Goal: Task Accomplishment & Management: Manage account settings

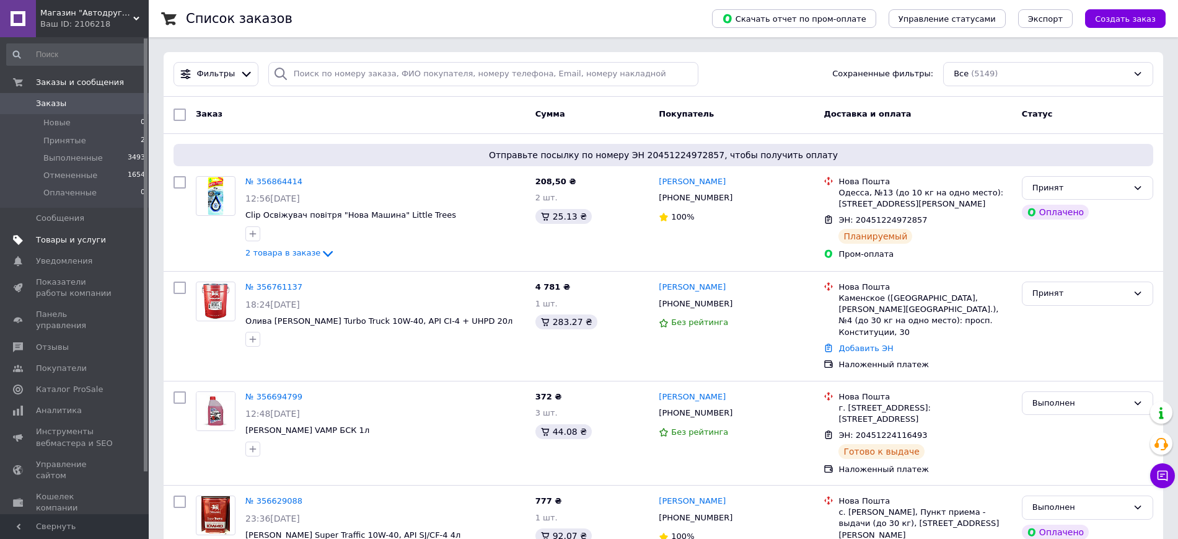
click at [97, 245] on link "Товары и услуги" at bounding box center [76, 239] width 152 height 21
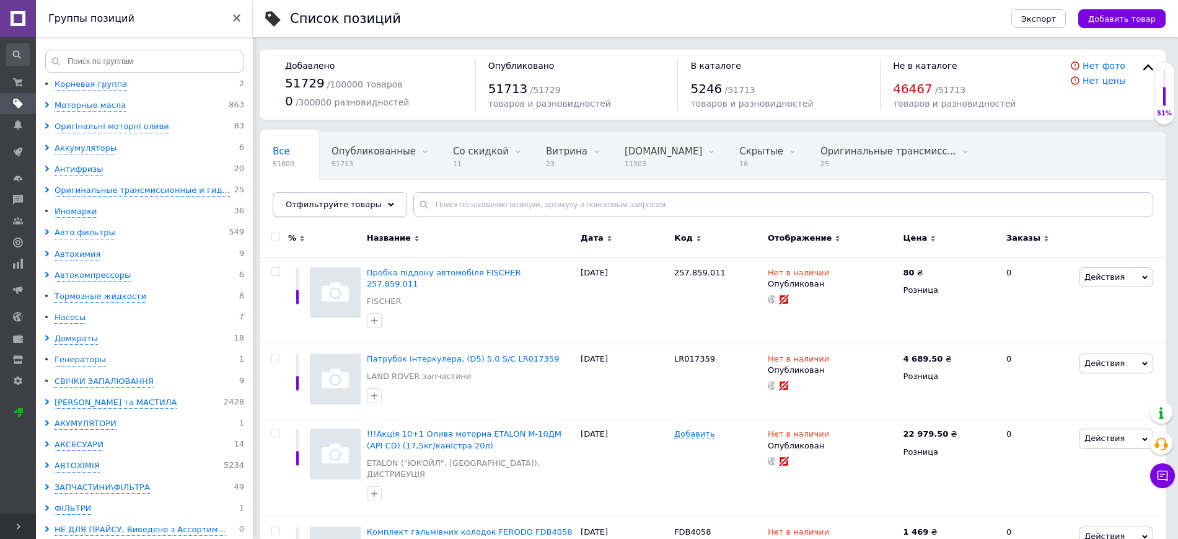
click at [369, 196] on div "Отфильтруйте товары" at bounding box center [340, 204] width 134 height 25
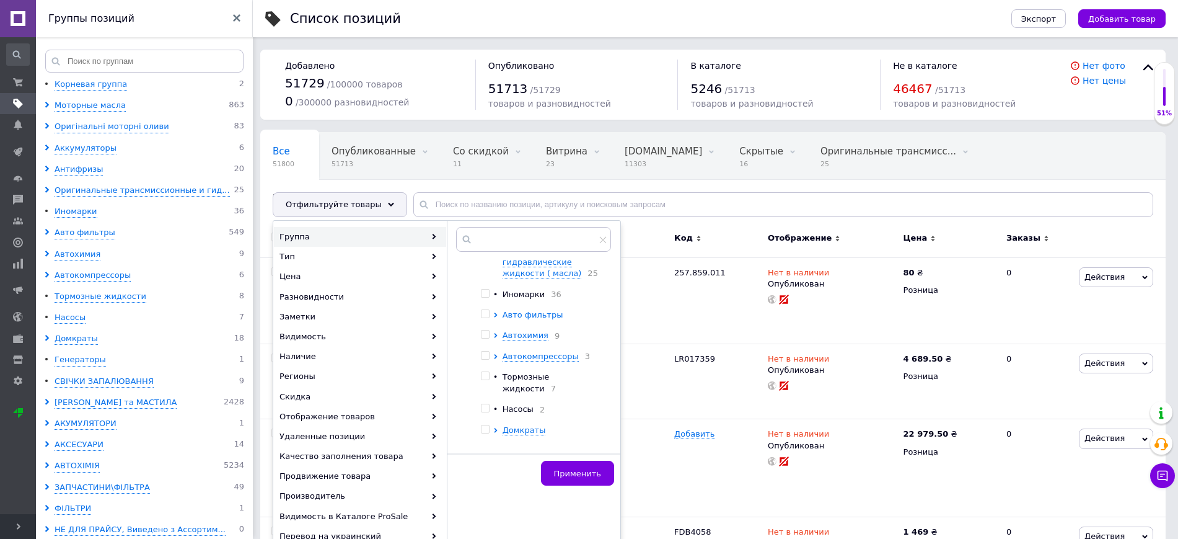
scroll to position [258, 0]
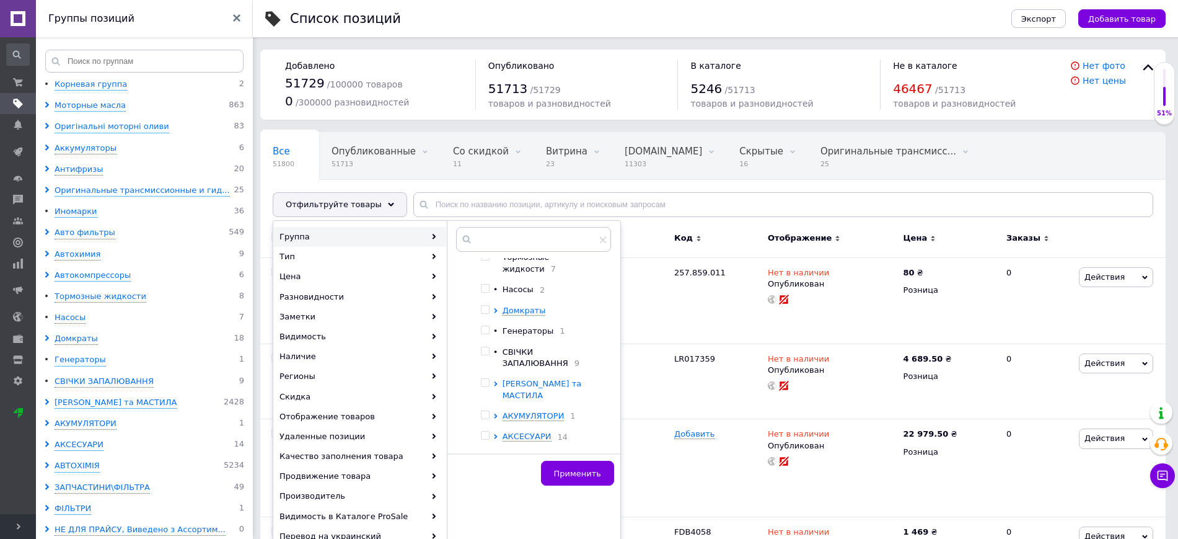
click at [560, 382] on span "[PERSON_NAME] та МАСТИЛА" at bounding box center [542, 389] width 79 height 20
click at [489, 379] on input "checkbox" at bounding box center [485, 383] width 8 height 8
checkbox input "true"
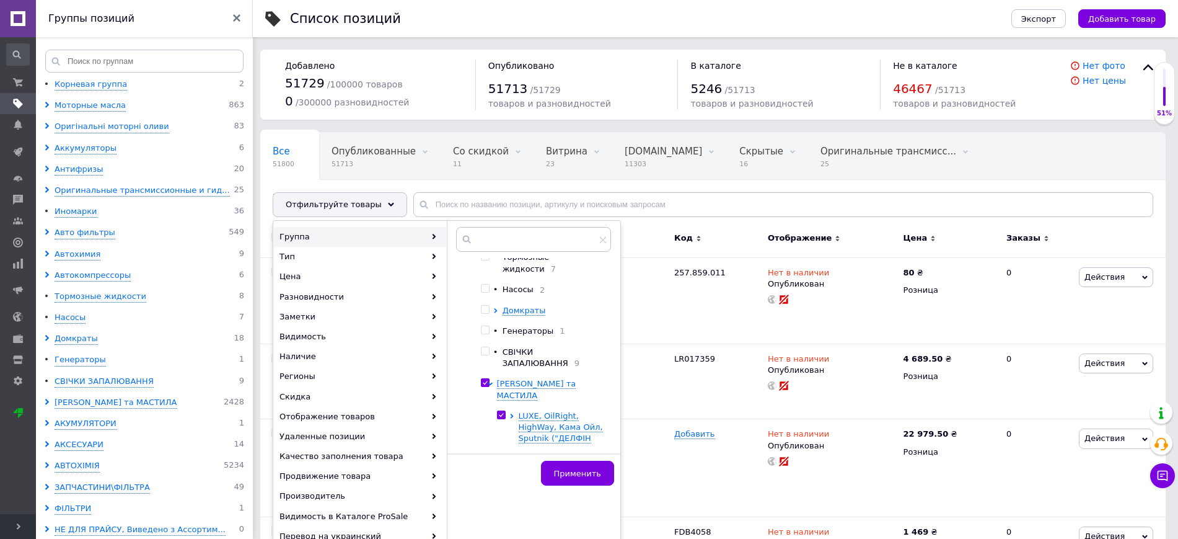
checkbox input "true"
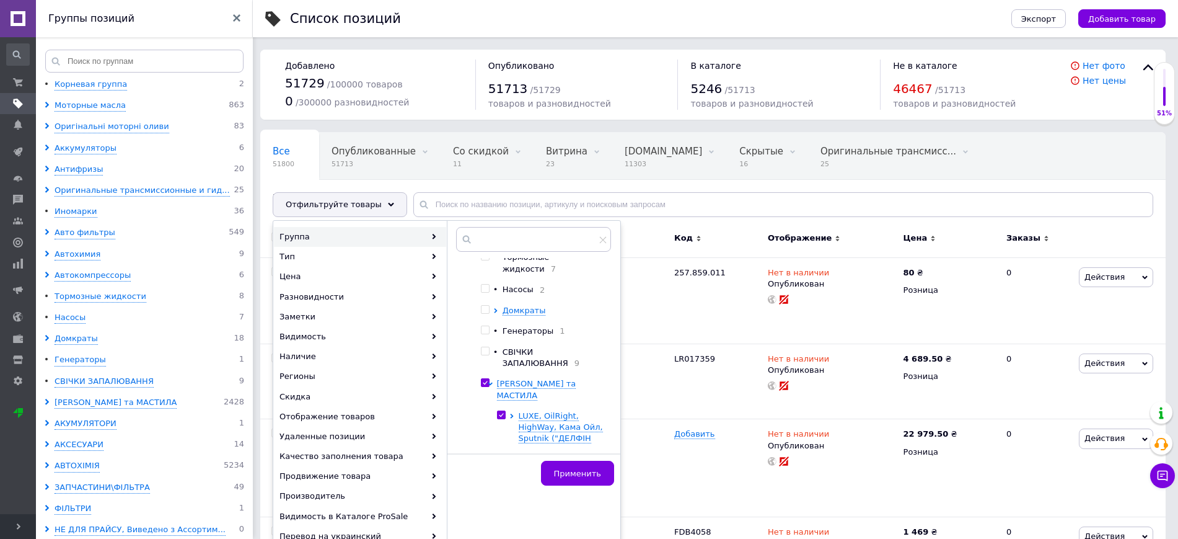
checkbox input "true"
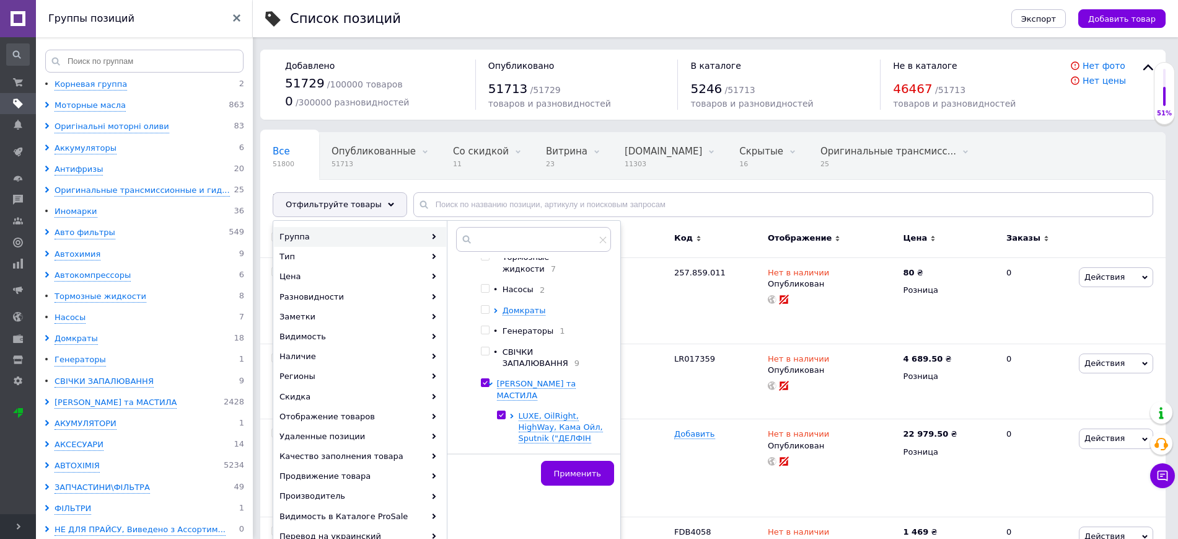
checkbox input "true"
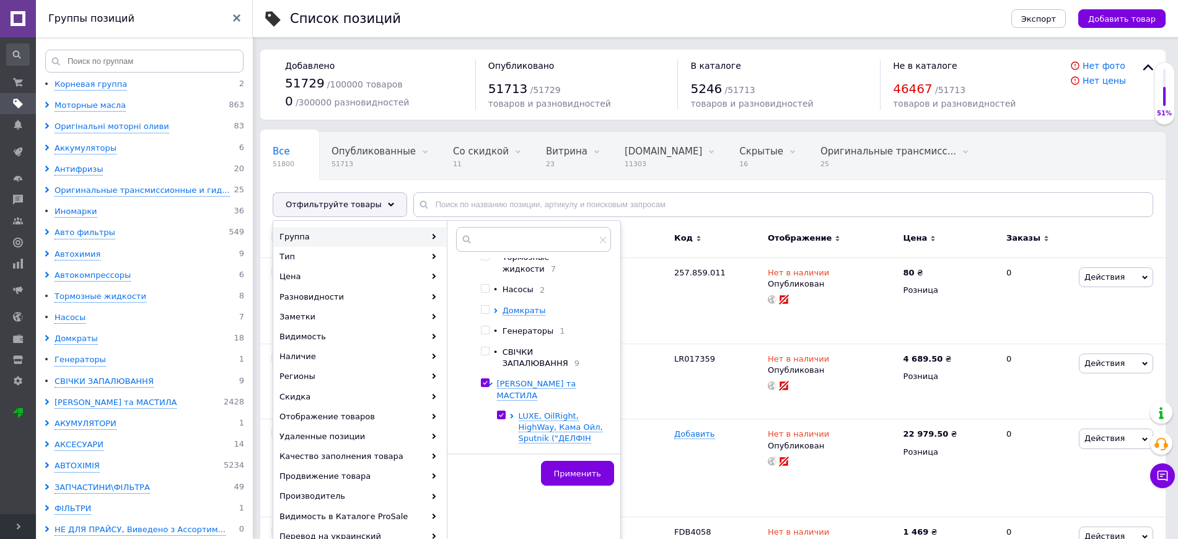
checkbox input "true"
click at [582, 472] on span "Применить" at bounding box center [577, 472] width 47 height 9
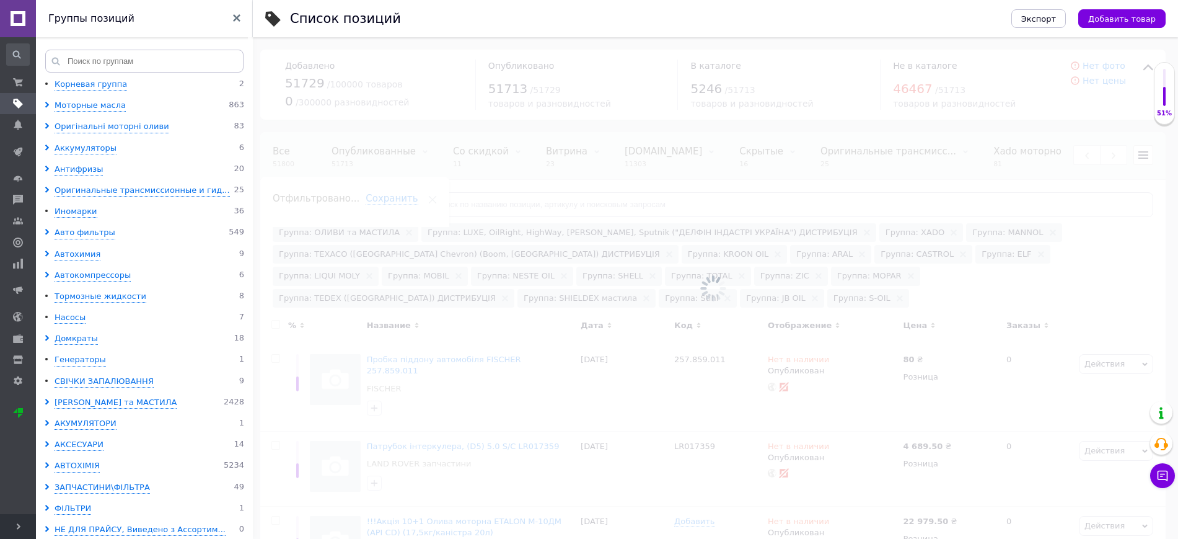
scroll to position [0, 126]
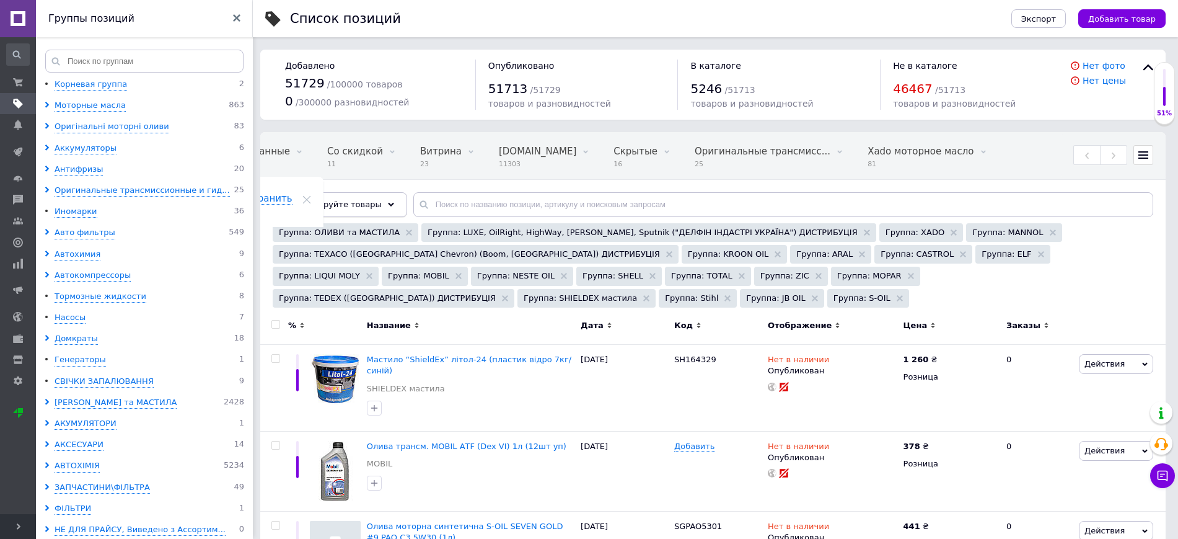
click at [351, 203] on span "Отфильтруйте товары" at bounding box center [334, 204] width 96 height 9
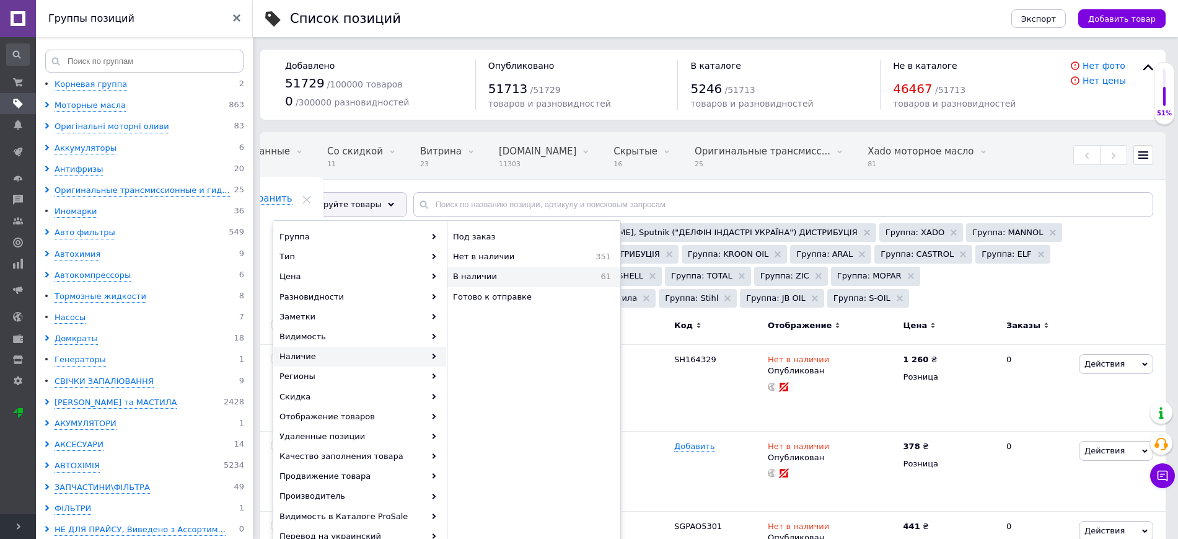
click at [547, 273] on span "В наличии" at bounding box center [510, 276] width 115 height 11
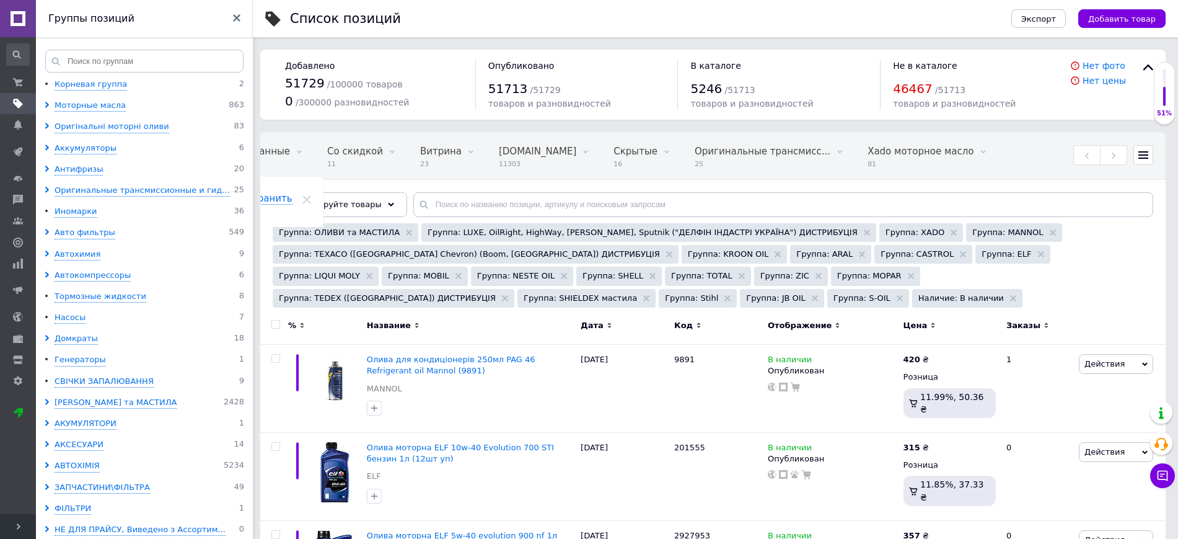
click at [303, 324] on icon at bounding box center [302, 325] width 6 height 6
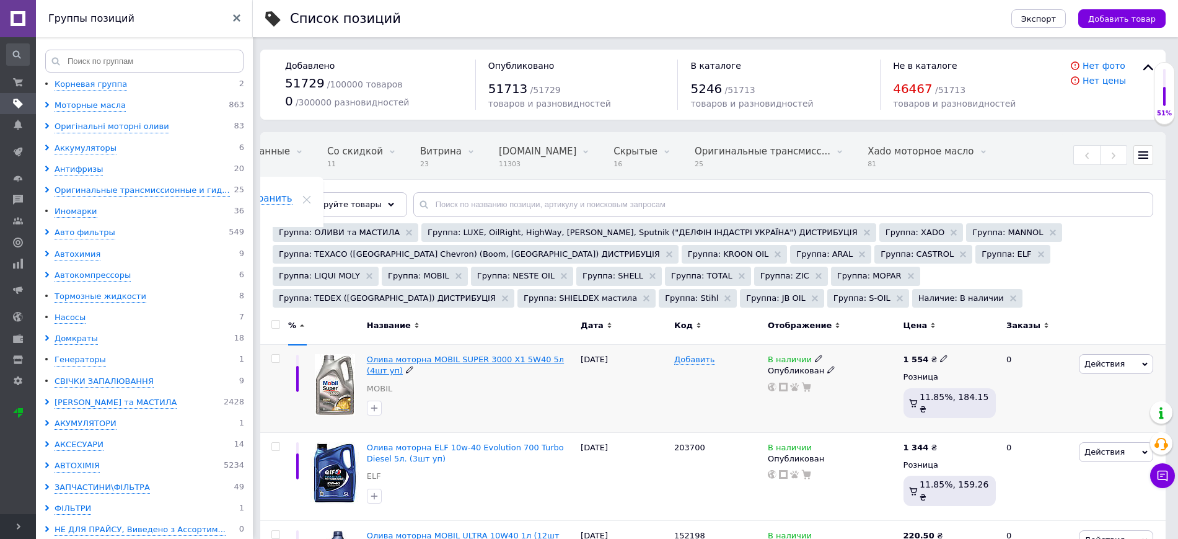
click at [493, 363] on span "Олива моторна MOBIL SUPER 3000 X1 5W40 5л (4шт уп)" at bounding box center [465, 364] width 197 height 20
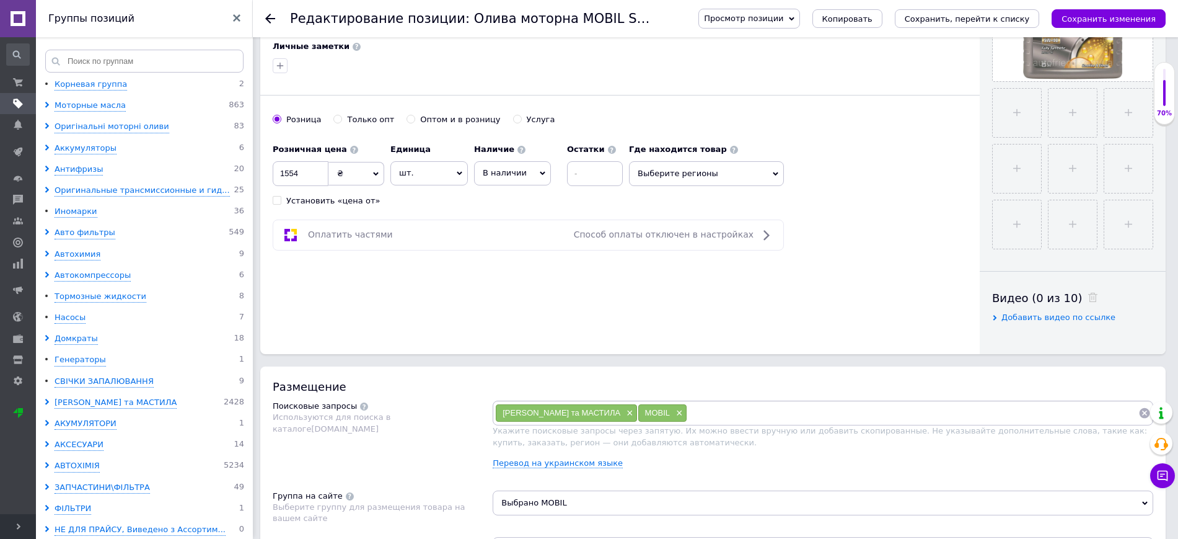
scroll to position [775, 0]
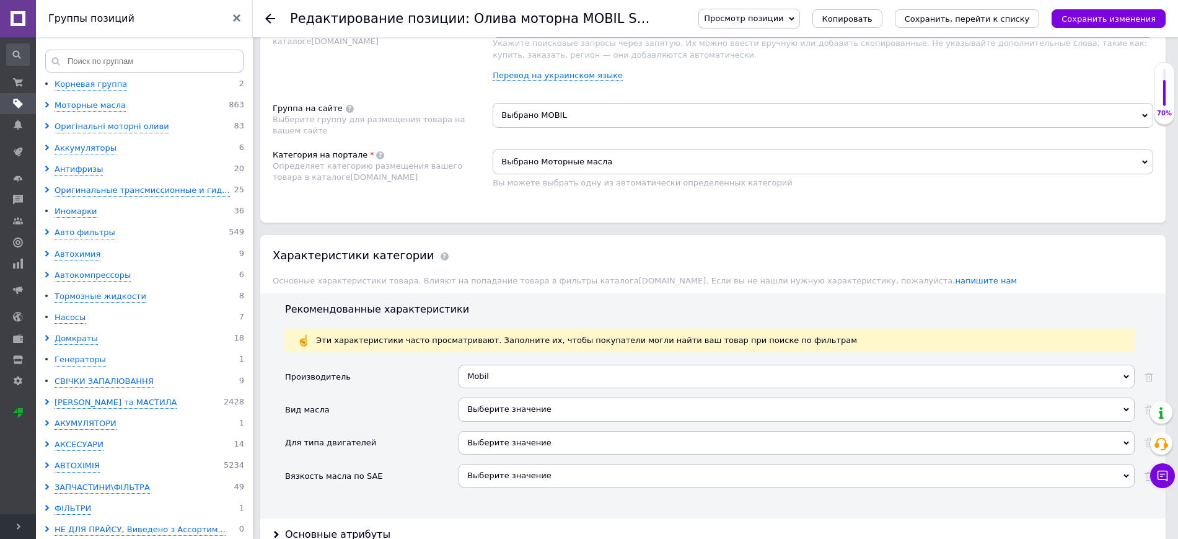
click at [495, 474] on div "Выберите значение" at bounding box center [797, 476] width 676 height 24
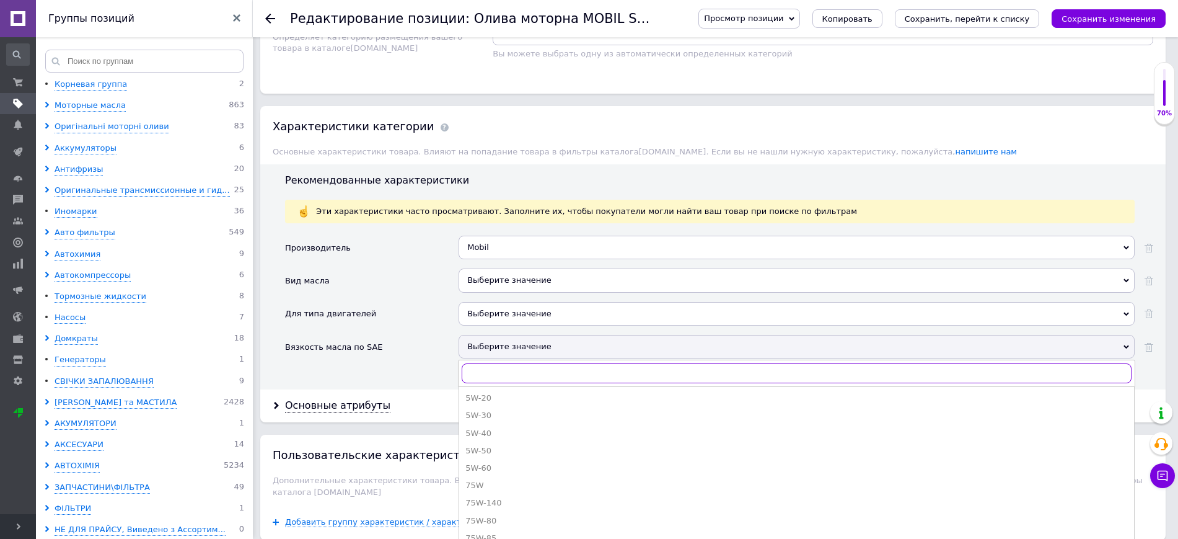
scroll to position [374, 0]
click at [483, 463] on div "5W-40" at bounding box center [796, 461] width 662 height 11
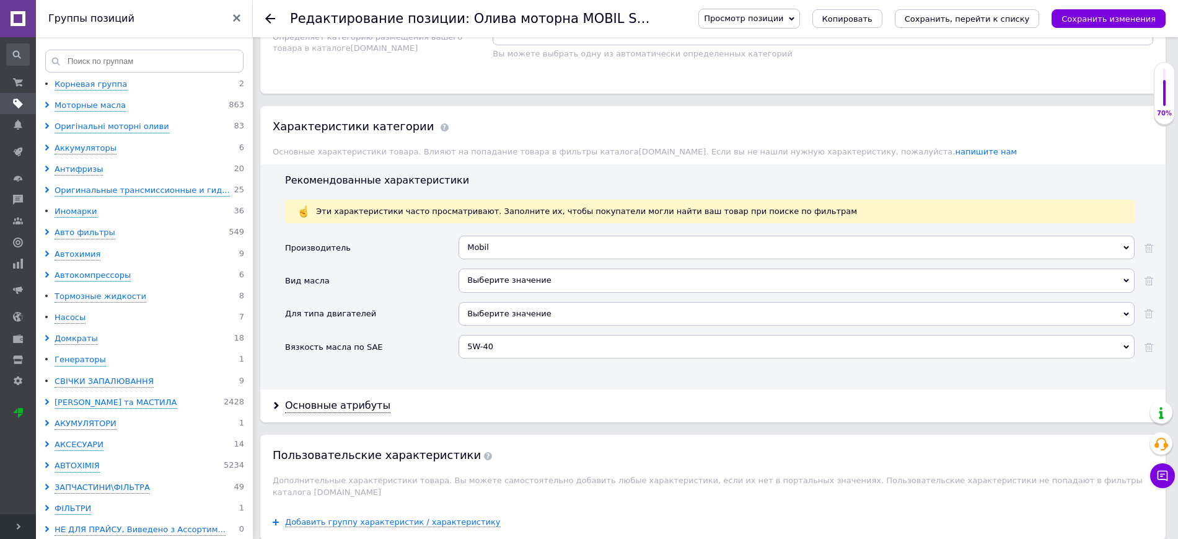
click at [615, 310] on div "Выберите значение" at bounding box center [797, 314] width 676 height 24
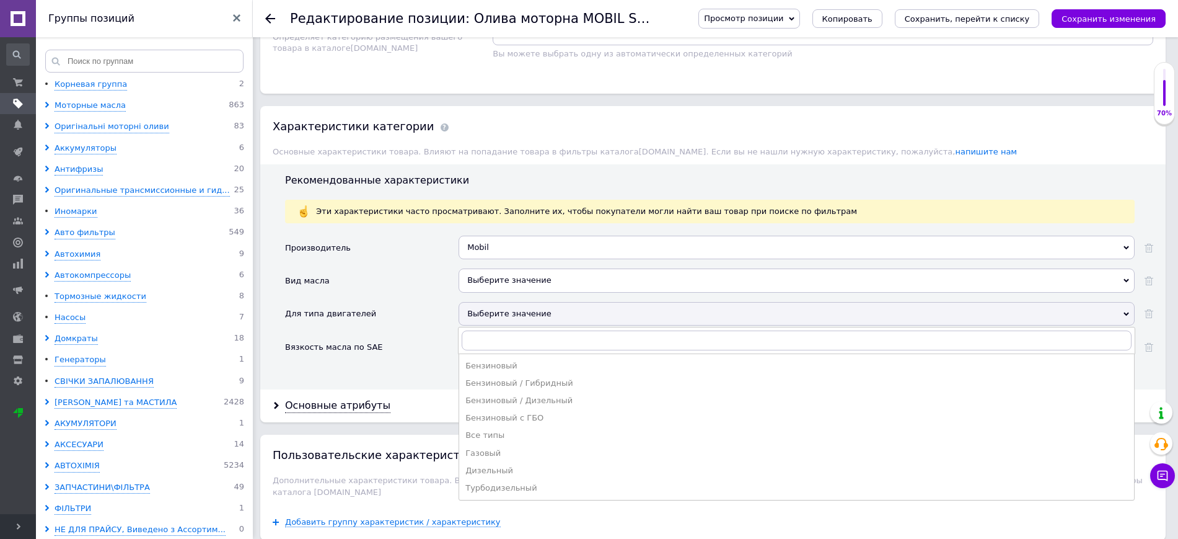
click at [615, 310] on div "Выберите значение" at bounding box center [797, 314] width 676 height 24
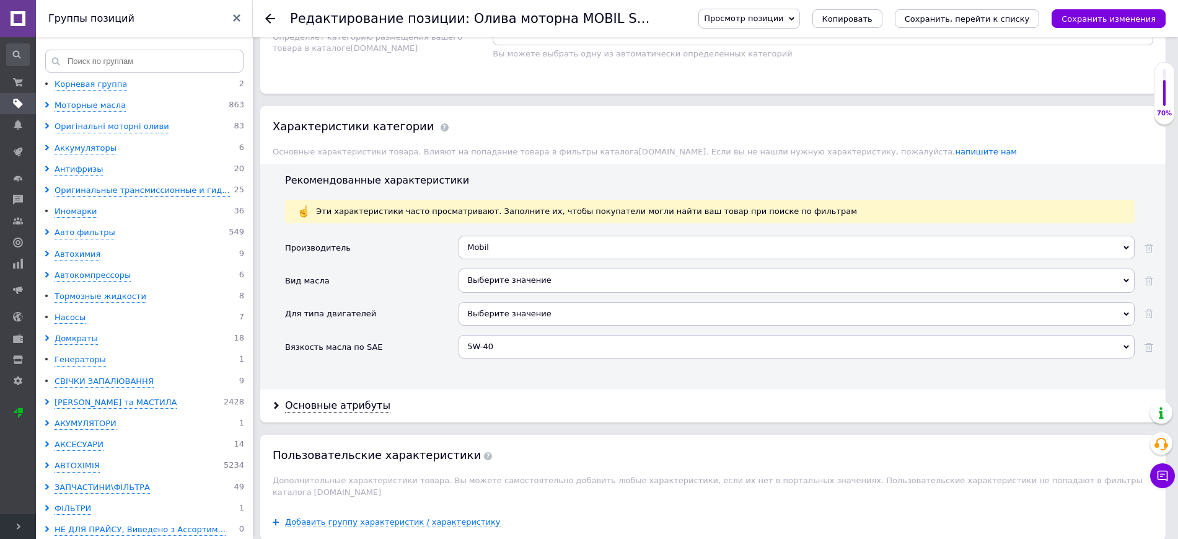
click at [612, 281] on div "Выберите значение" at bounding box center [797, 280] width 676 height 24
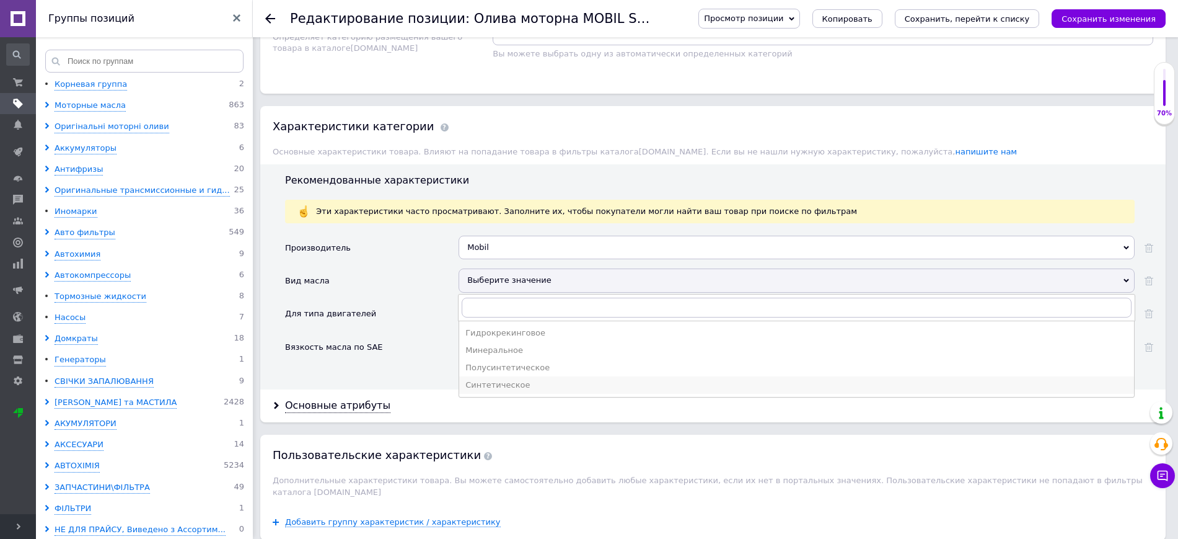
click at [518, 381] on div "Синтетическое" at bounding box center [796, 384] width 662 height 11
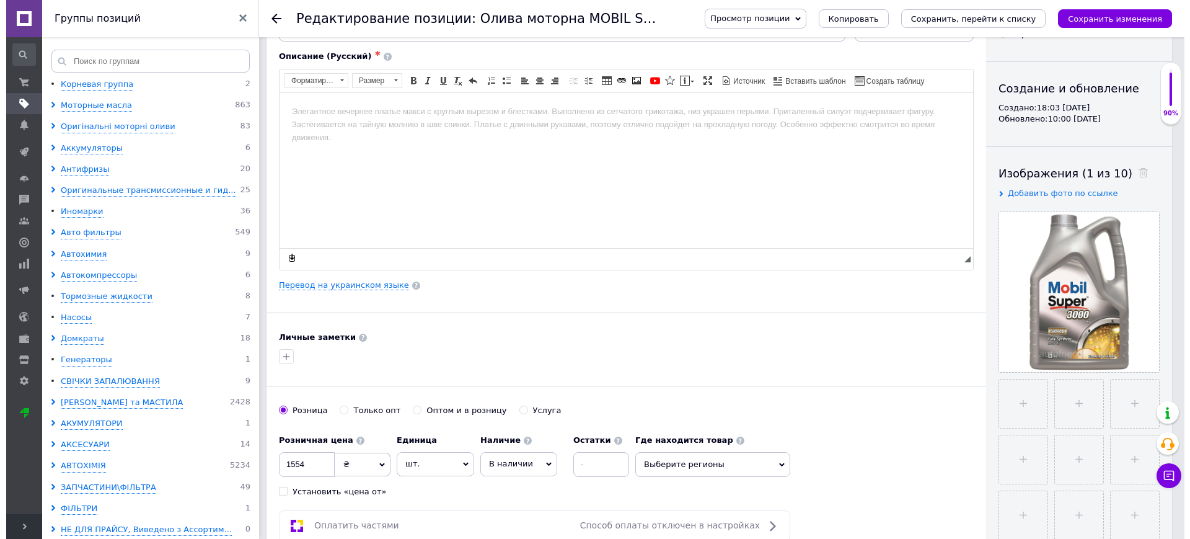
scroll to position [0, 0]
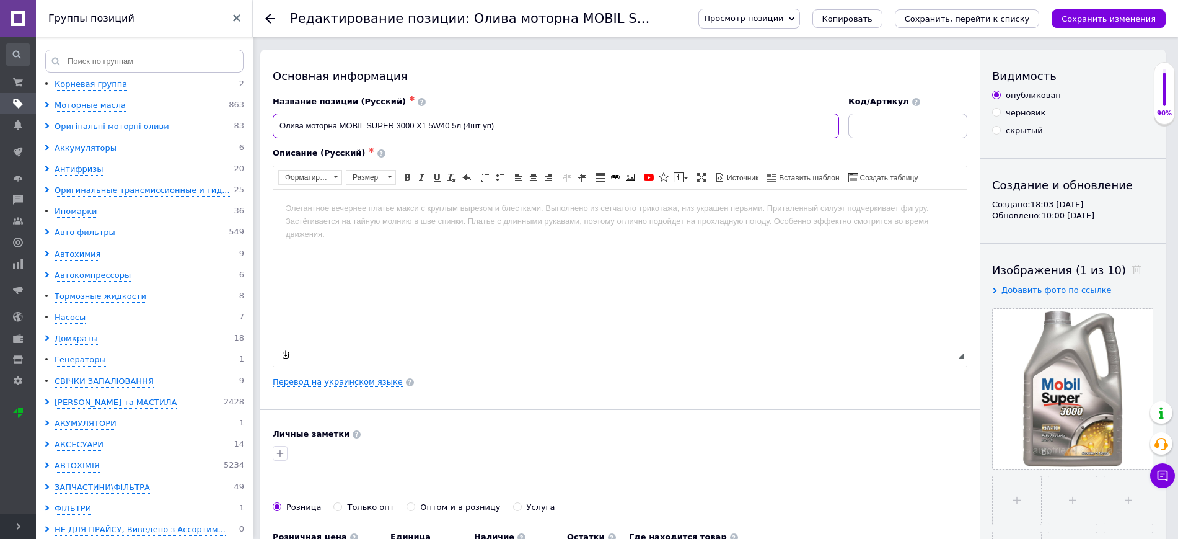
drag, startPoint x: 462, startPoint y: 127, endPoint x: 275, endPoint y: 103, distance: 188.6
click at [275, 103] on div "Название позиции (Русский) ✱ Олива моторна MOBIL SUPER 3000 X1 5W40 5л (4шт уп)" at bounding box center [556, 117] width 566 height 42
click at [310, 227] on html at bounding box center [619, 208] width 693 height 38
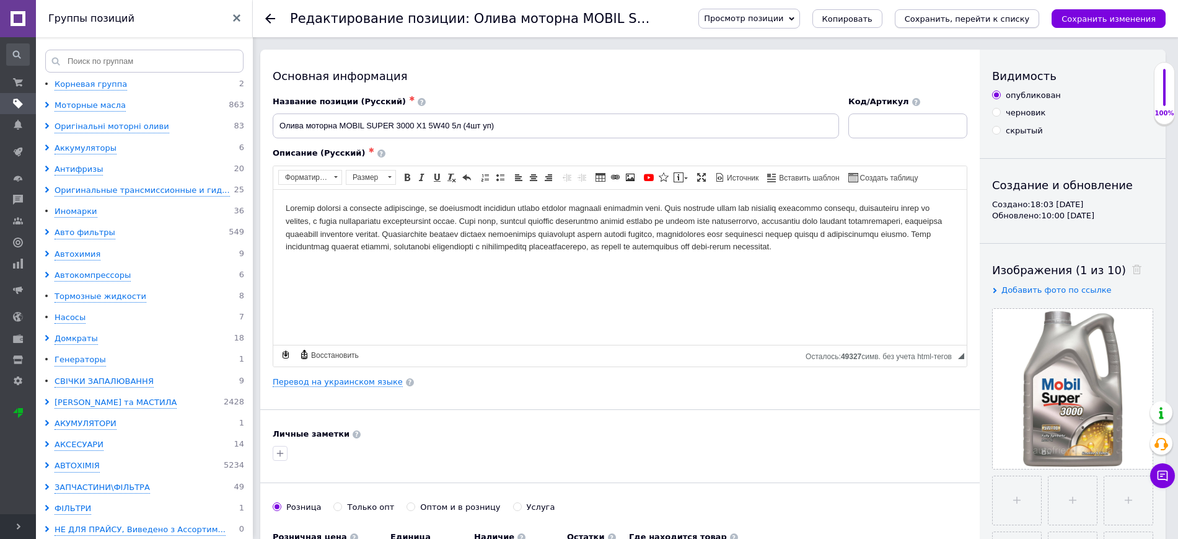
click at [951, 14] on icon "Сохранить, перейти к списку" at bounding box center [967, 18] width 125 height 9
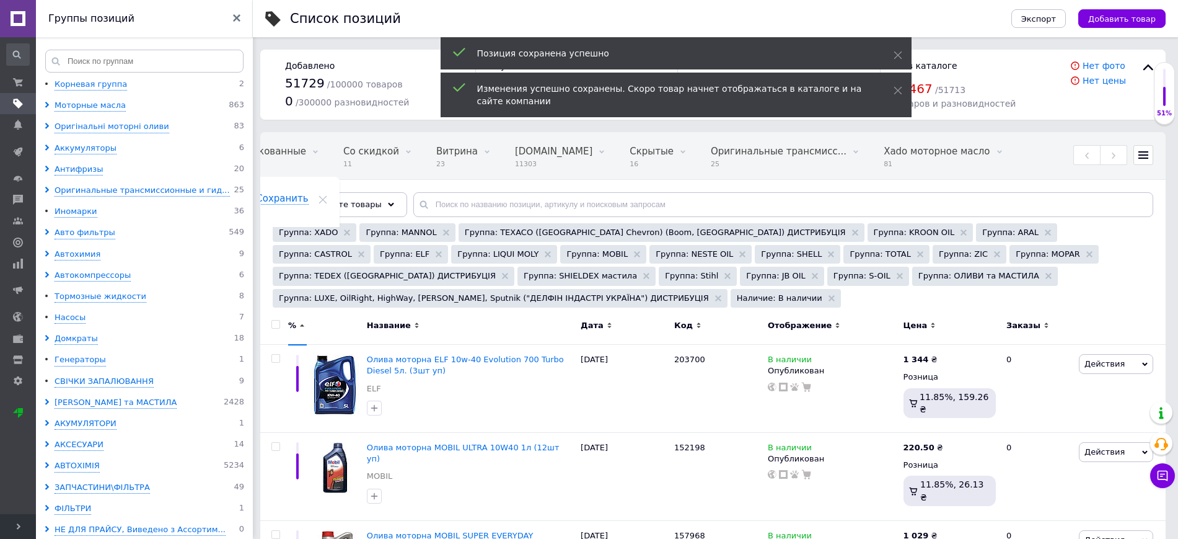
scroll to position [0, 126]
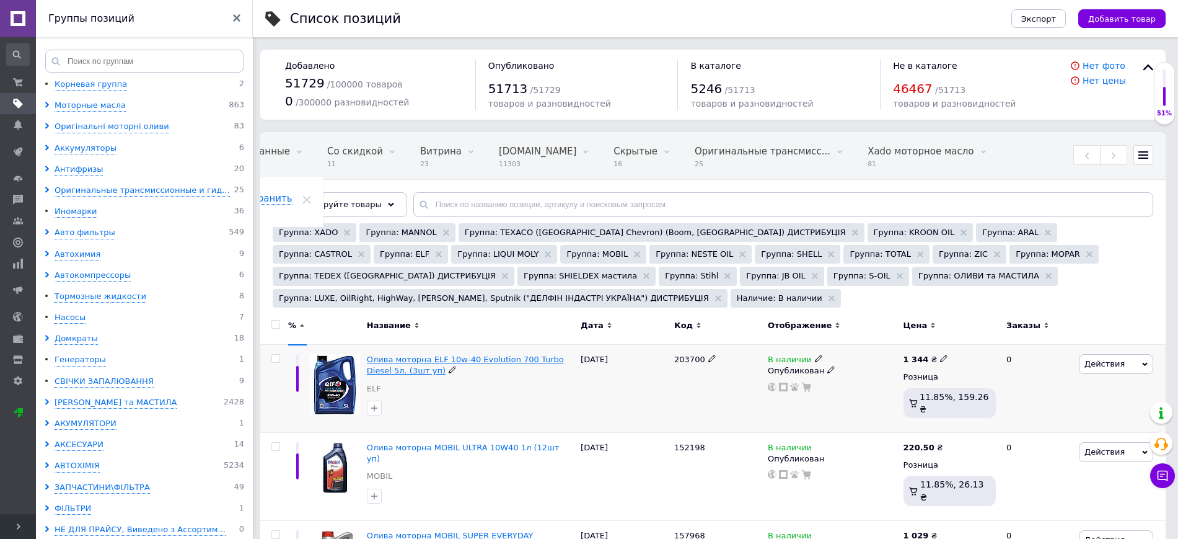
click at [400, 354] on span "Олива моторна ELF 10w-40 Evolution 700 Turbo Diesel 5л. (3шт уп)" at bounding box center [465, 364] width 197 height 20
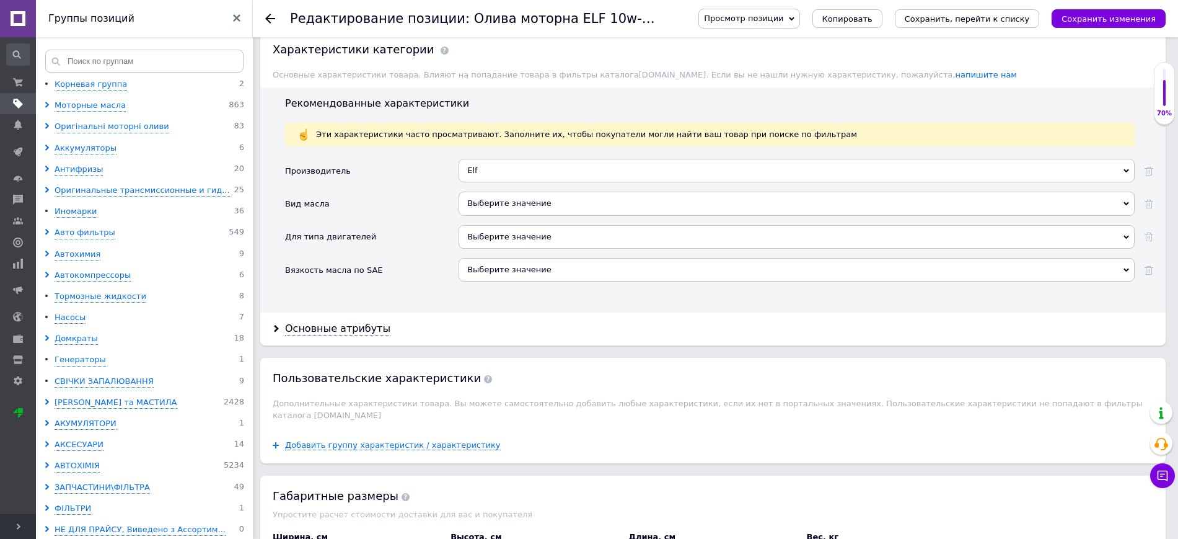
scroll to position [1033, 0]
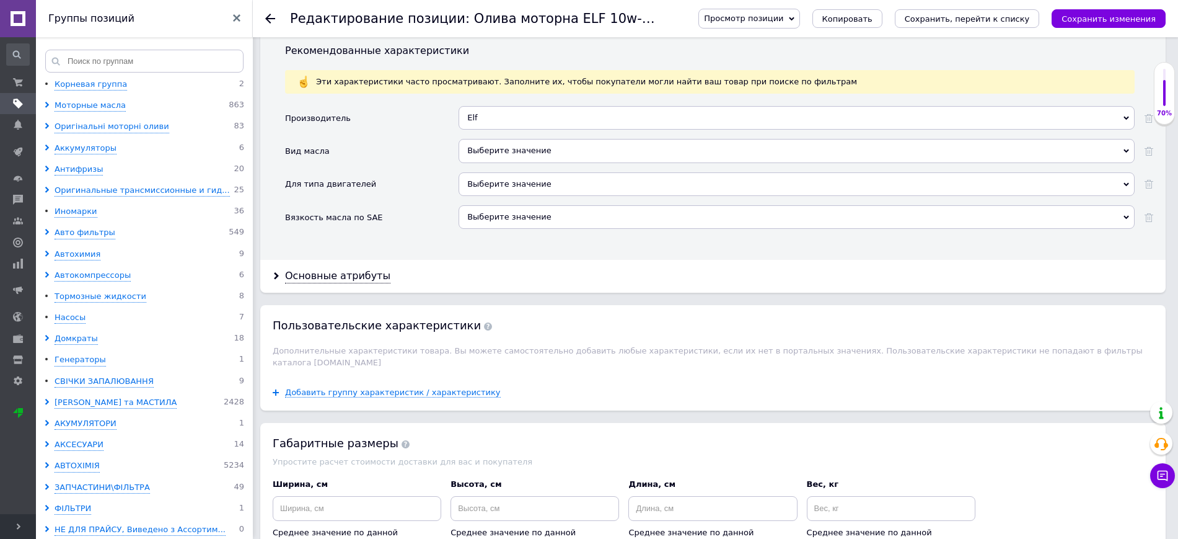
click at [485, 154] on div "Выберите значение" at bounding box center [797, 151] width 676 height 24
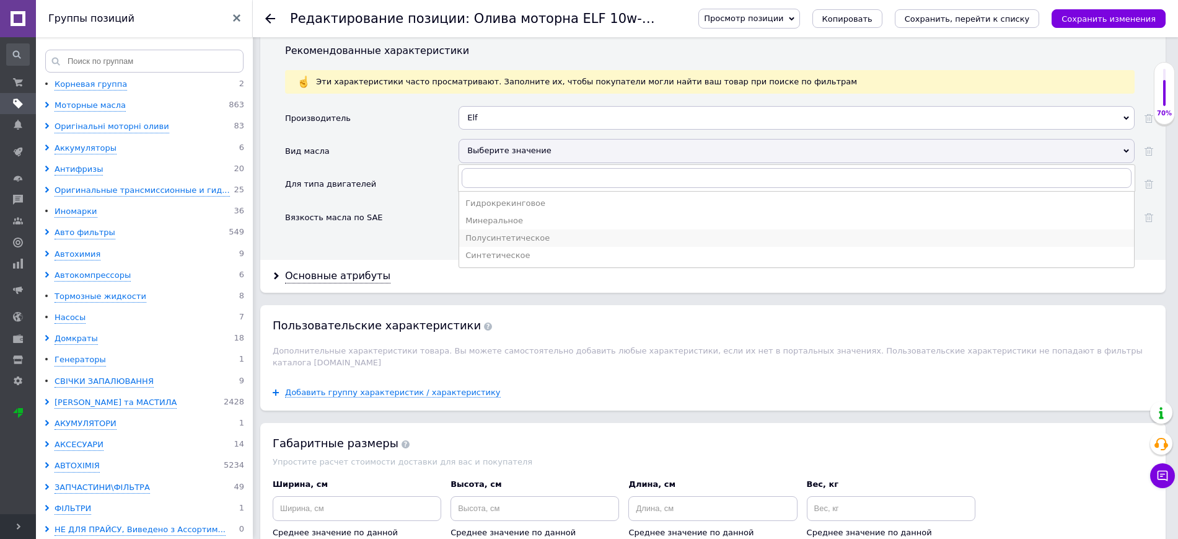
click at [529, 235] on div "Полусинтетическое" at bounding box center [796, 237] width 662 height 11
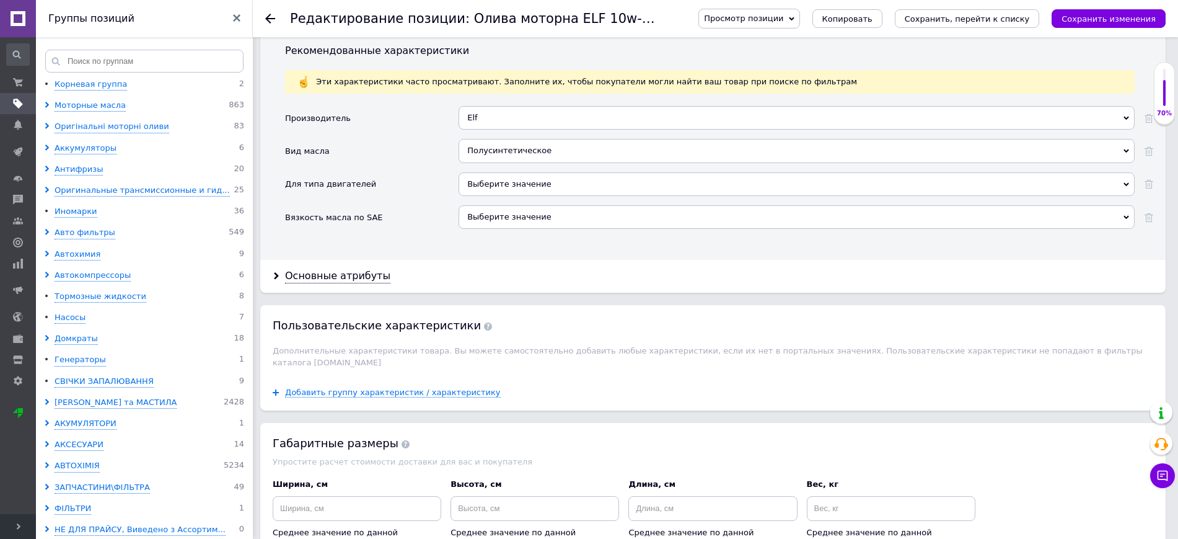
click at [529, 214] on div "Выберите значение" at bounding box center [797, 217] width 676 height 24
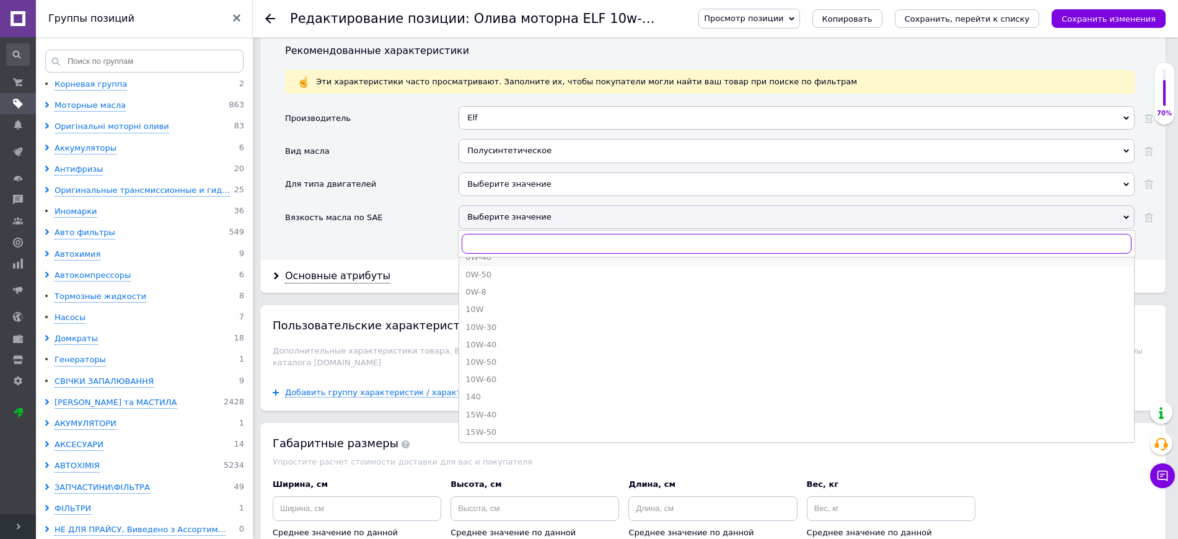
scroll to position [129, 0]
click at [495, 315] on div "10W-40" at bounding box center [796, 314] width 662 height 11
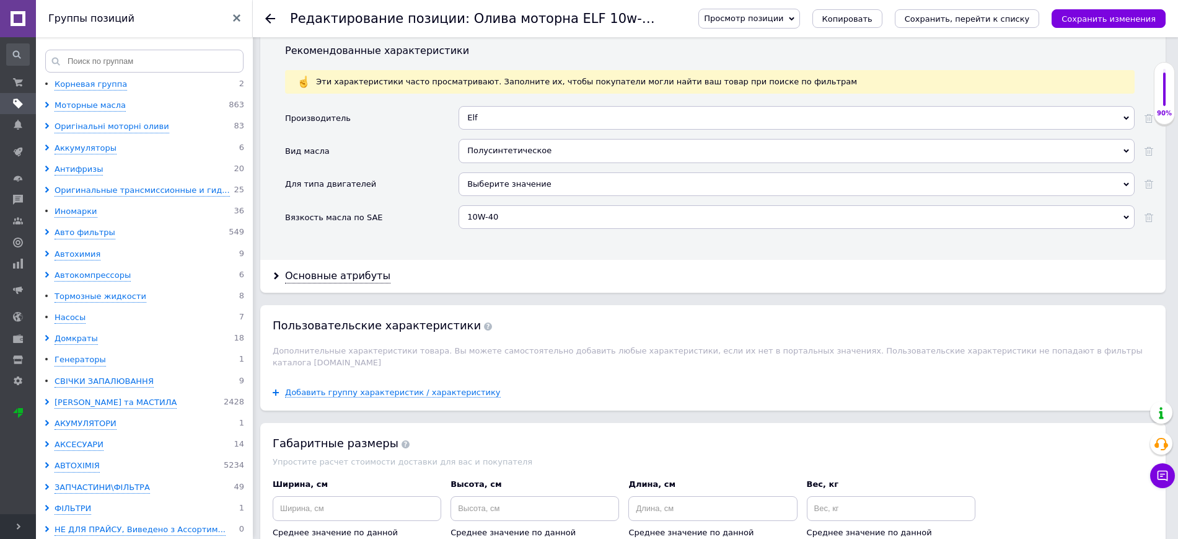
click at [508, 180] on div "Выберите значение" at bounding box center [797, 184] width 676 height 24
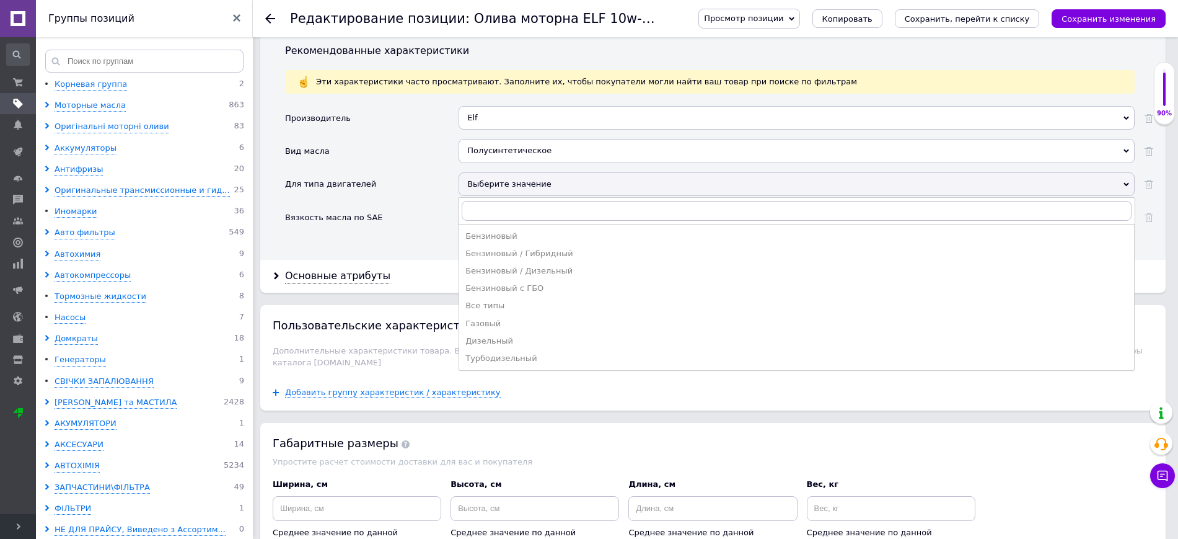
click at [508, 180] on div "Выберите значение" at bounding box center [797, 184] width 676 height 24
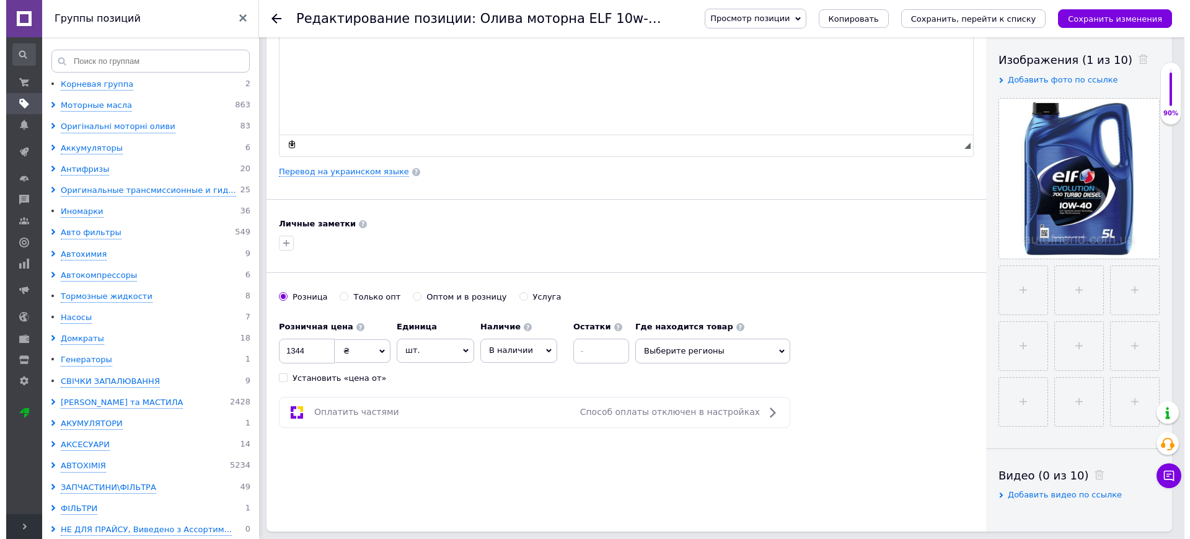
scroll to position [0, 0]
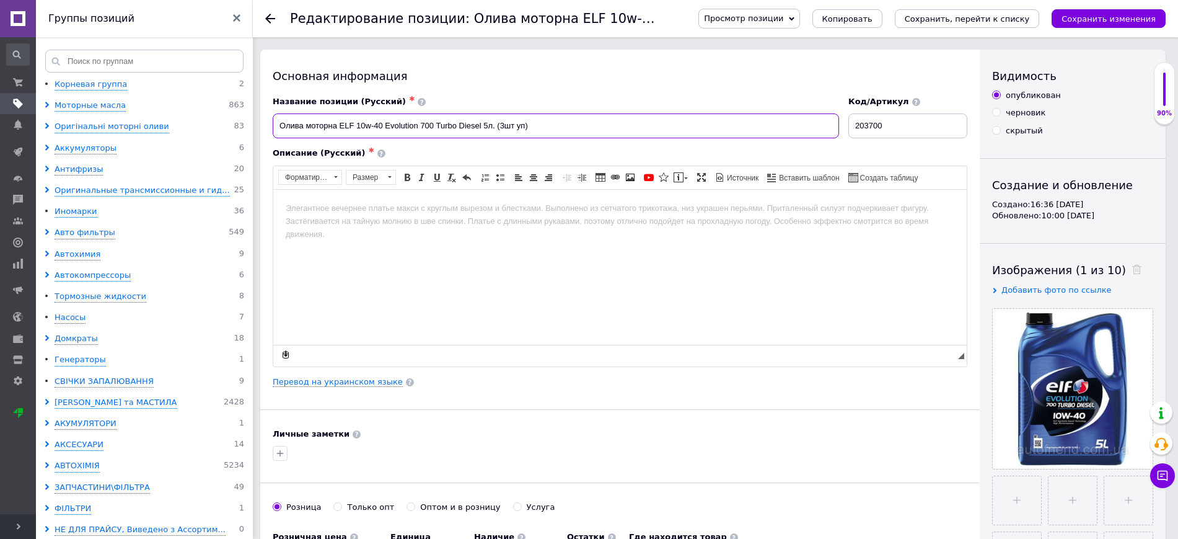
drag, startPoint x: 496, startPoint y: 127, endPoint x: 270, endPoint y: 131, distance: 226.2
click at [270, 131] on div "Название позиции (Русский) ✱ Олива моторна ELF 10w-40 Evolution 700 Turbo Diese…" at bounding box center [556, 117] width 576 height 51
click at [343, 227] on html at bounding box center [619, 208] width 693 height 38
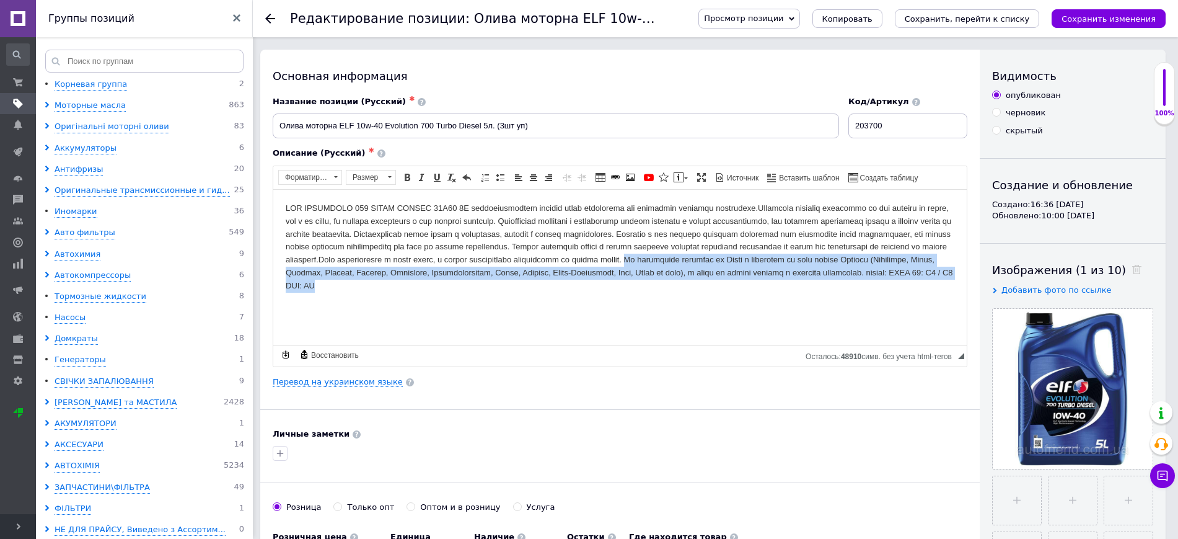
drag, startPoint x: 693, startPoint y: 288, endPoint x: 903, endPoint y: 257, distance: 212.4
click at [903, 257] on body "Визуальный текстовый редактор, BBFF8263-1DEF-43C7-A7FA-1094BA535BE2" at bounding box center [620, 246] width 669 height 90
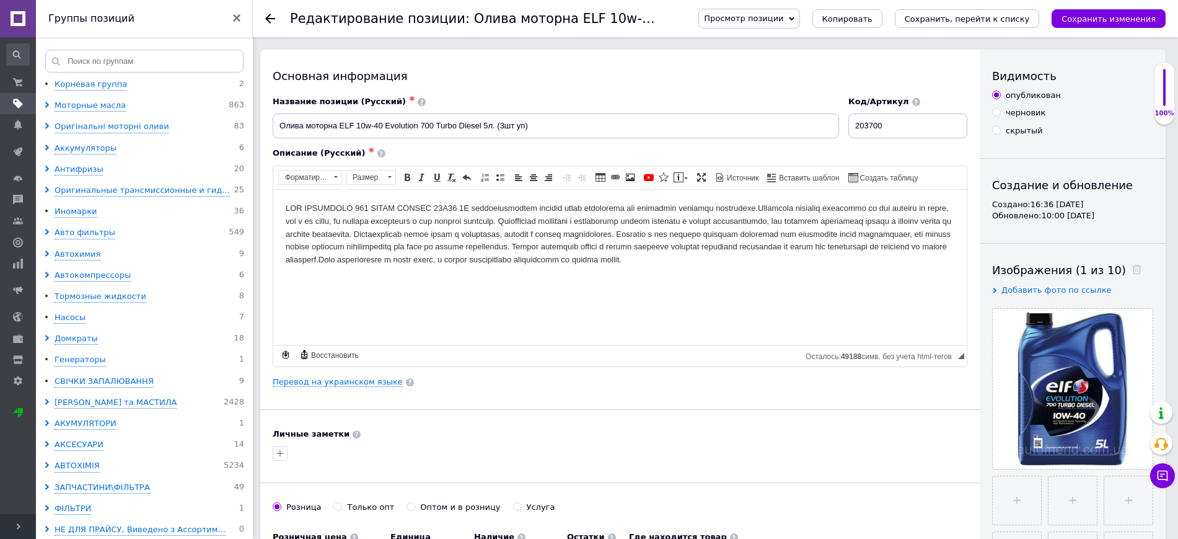
click at [465, 206] on body "Визуальный текстовый редактор, BBFF8263-1DEF-43C7-A7FA-1094BA535BE2" at bounding box center [620, 233] width 669 height 64
click at [1008, 21] on icon "Сохранить, перейти к списку" at bounding box center [967, 18] width 125 height 9
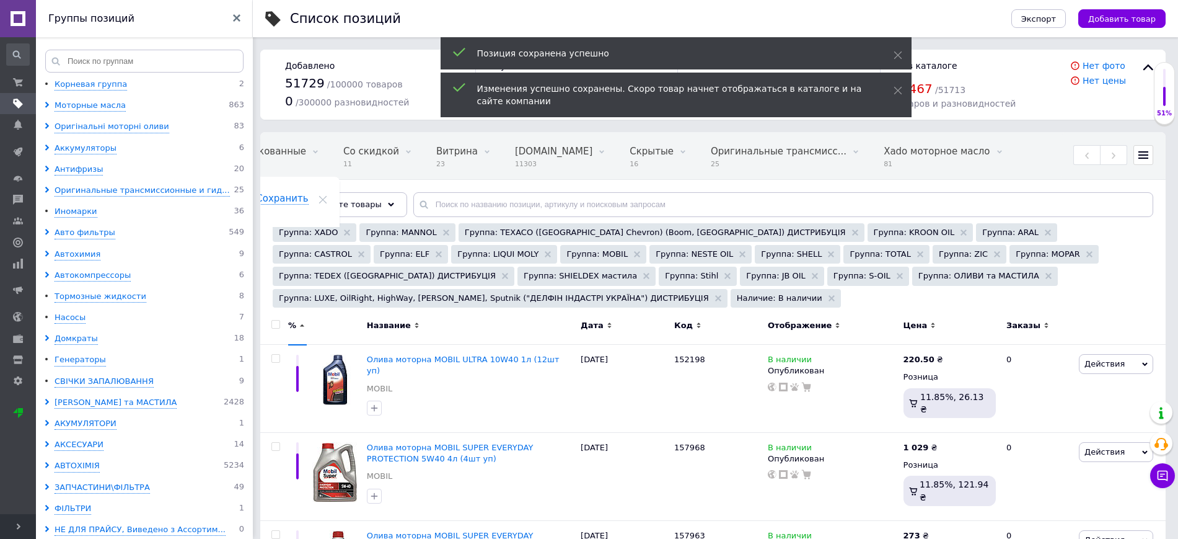
scroll to position [0, 126]
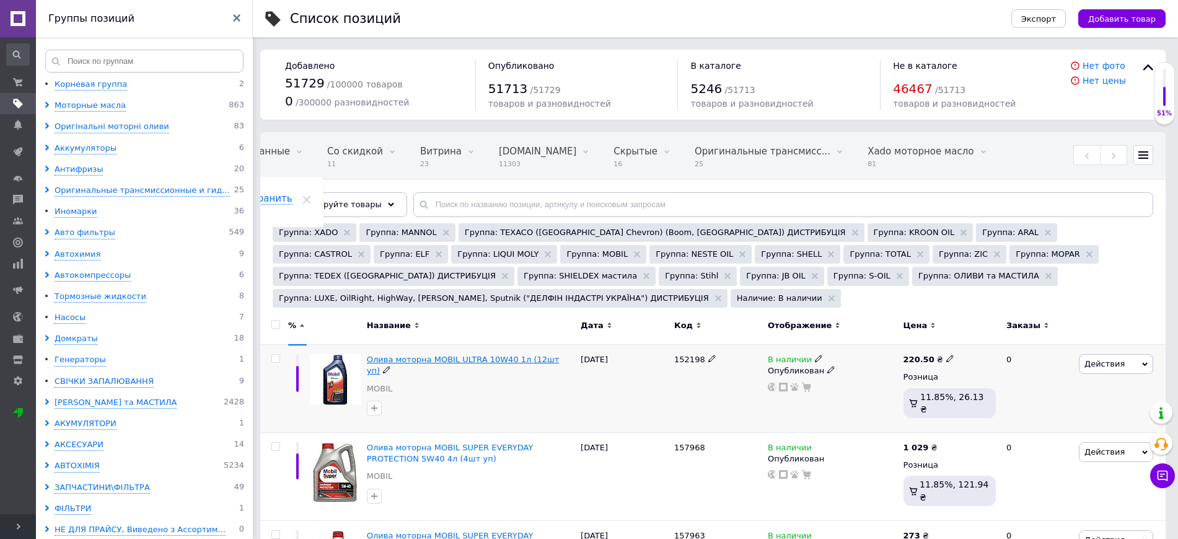
click at [444, 354] on span "Олива моторна MOBIL ULTRA 10W40 1л (12шт уп)" at bounding box center [463, 364] width 193 height 20
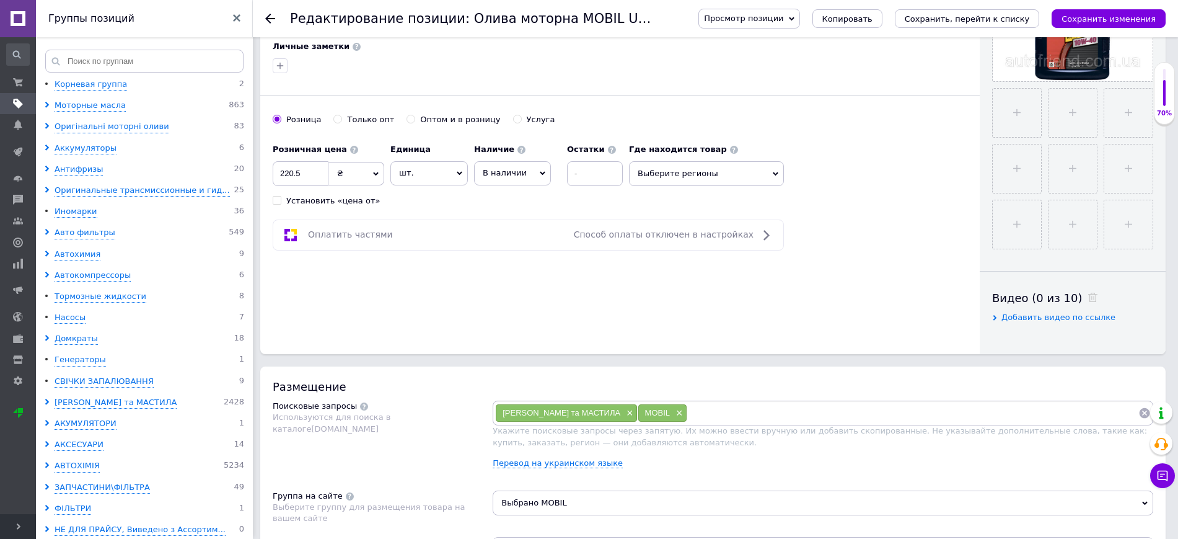
scroll to position [775, 0]
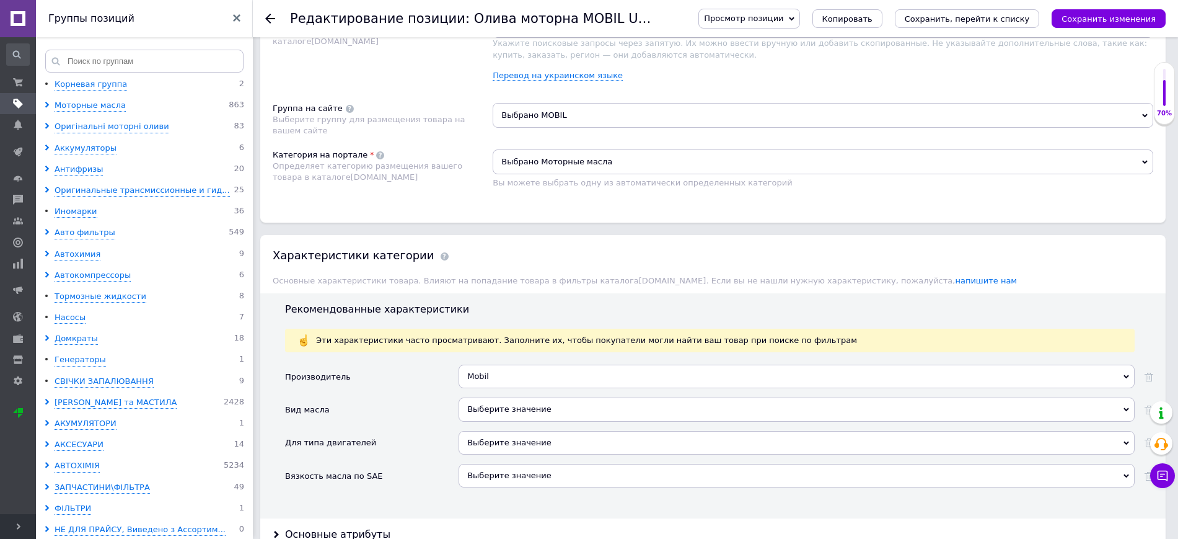
click at [502, 408] on div "Выберите значение" at bounding box center [797, 409] width 676 height 24
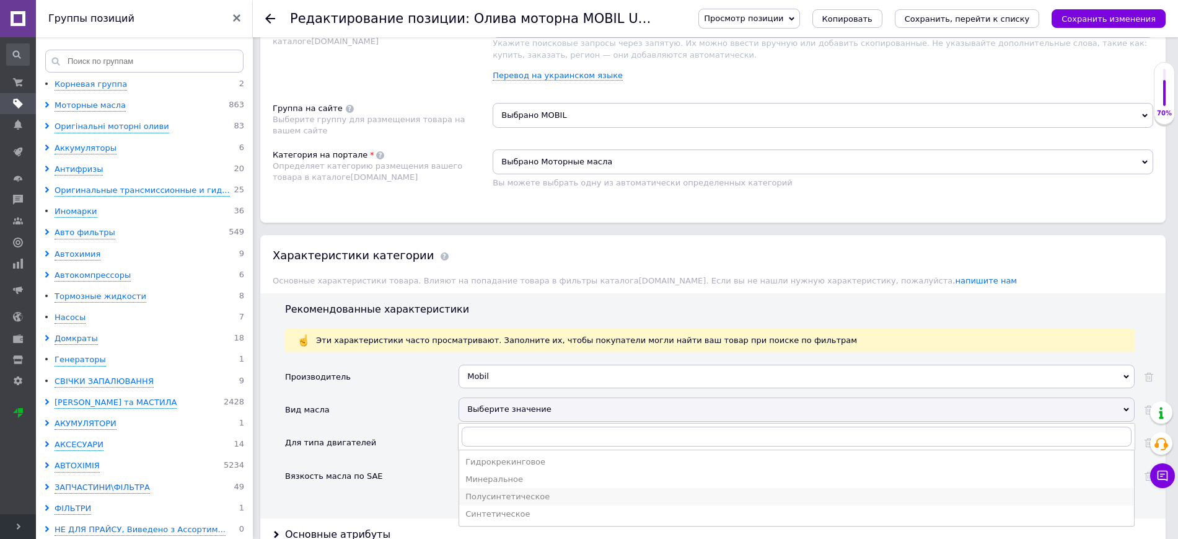
click at [502, 495] on div "Полусинтетическое" at bounding box center [796, 496] width 662 height 11
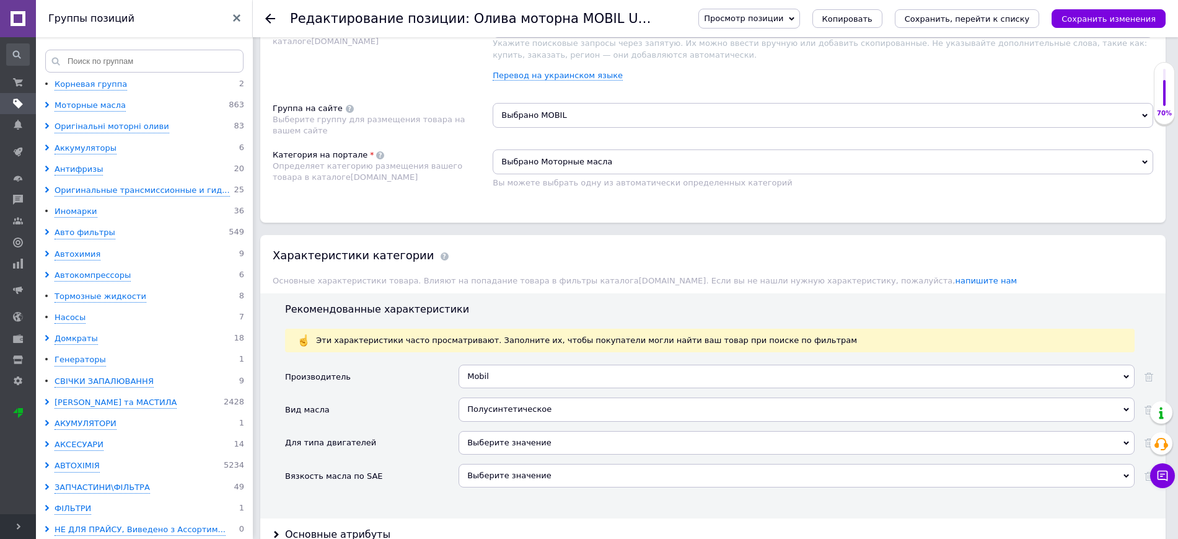
click at [503, 446] on div "Выберите значение" at bounding box center [797, 443] width 676 height 24
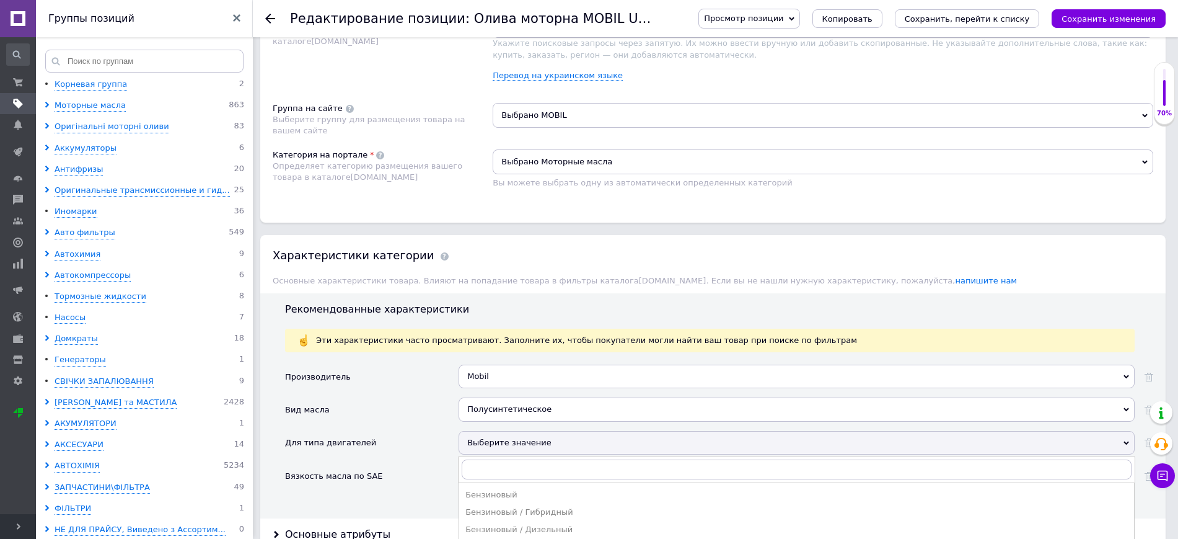
click at [503, 446] on div "Выберите значение" at bounding box center [797, 443] width 676 height 24
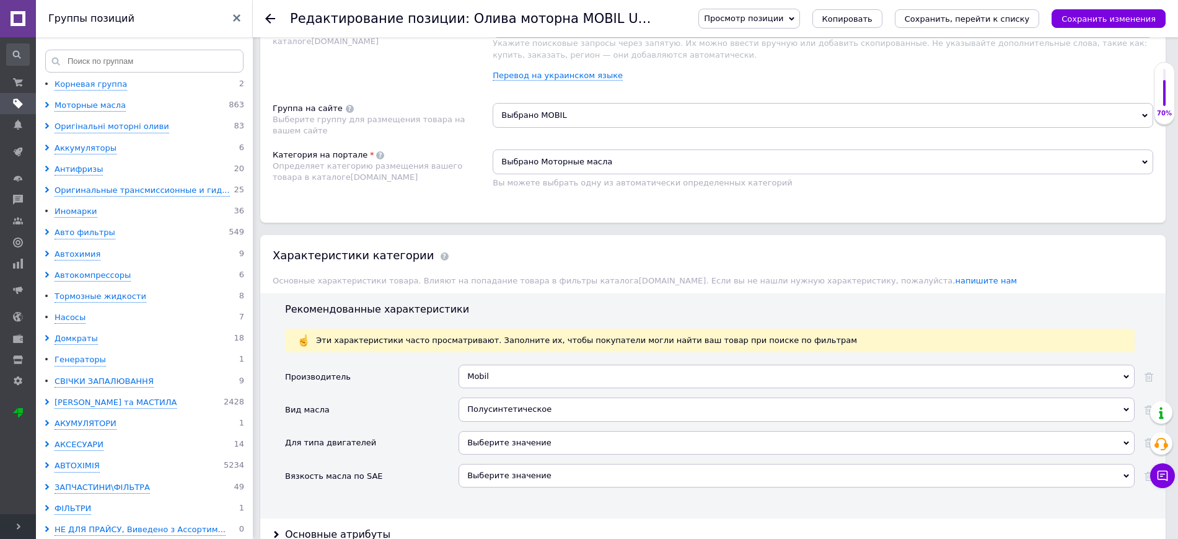
click at [490, 477] on div "Выберите значение" at bounding box center [797, 476] width 676 height 24
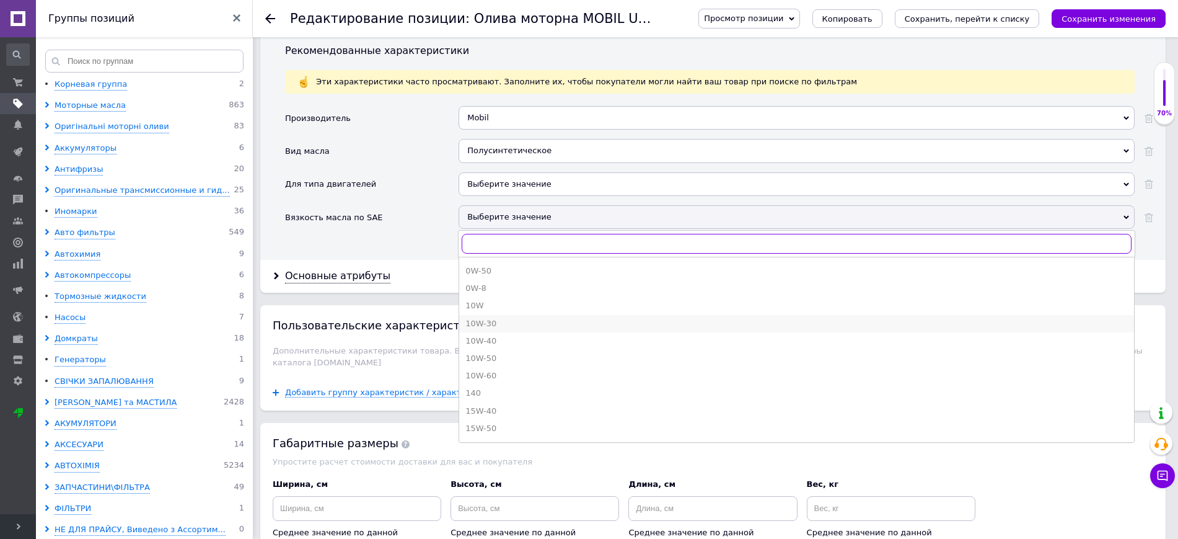
scroll to position [129, 0]
click at [486, 315] on div "10W-40" at bounding box center [796, 314] width 662 height 11
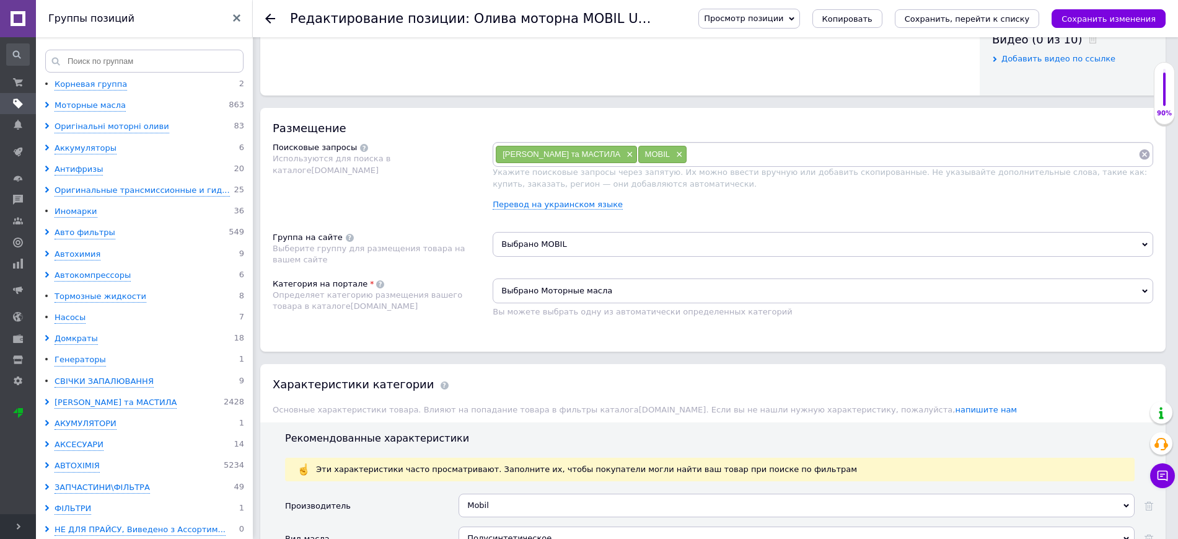
scroll to position [1420, 0]
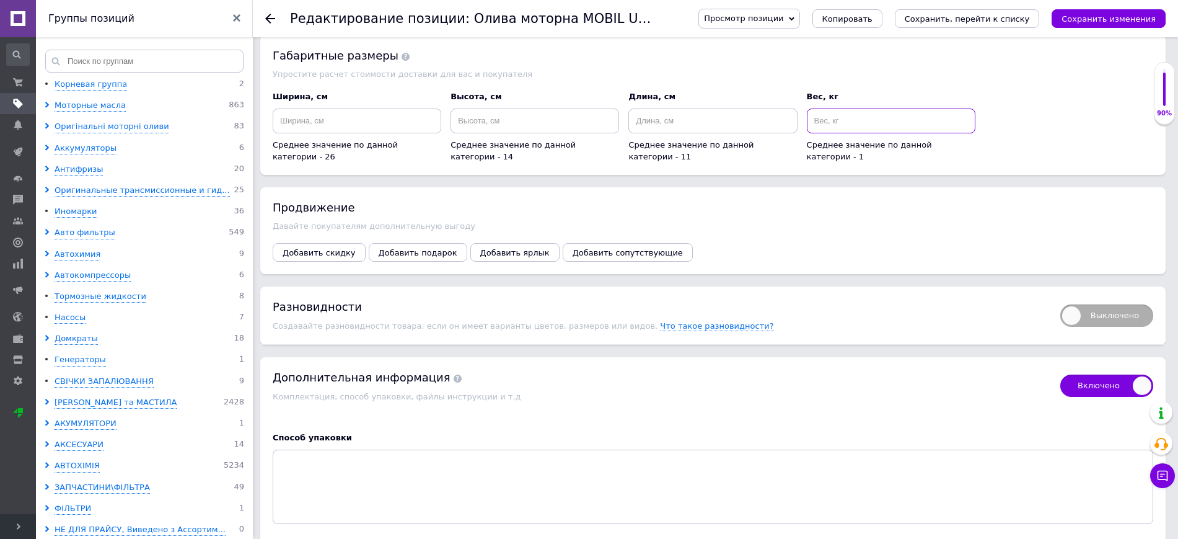
click at [848, 119] on input at bounding box center [891, 120] width 169 height 25
checkbox input "true"
type input "1"
checkbox input "true"
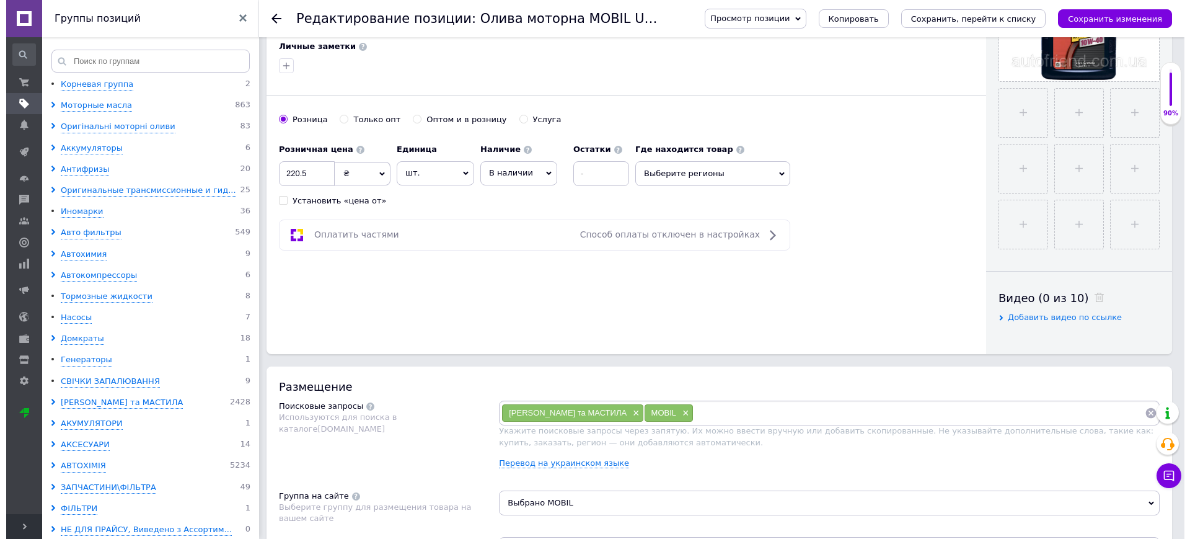
scroll to position [0, 0]
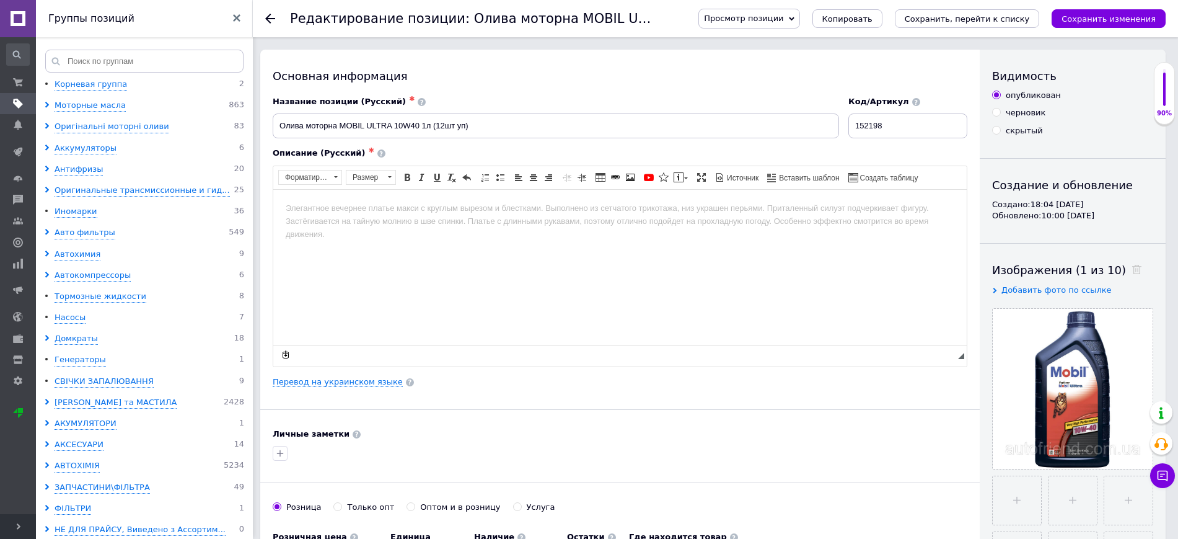
type input "1"
click at [369, 227] on html at bounding box center [619, 208] width 693 height 38
drag, startPoint x: 394, startPoint y: 126, endPoint x: 196, endPoint y: 113, distance: 197.5
click at [384, 227] on html at bounding box center [619, 208] width 693 height 38
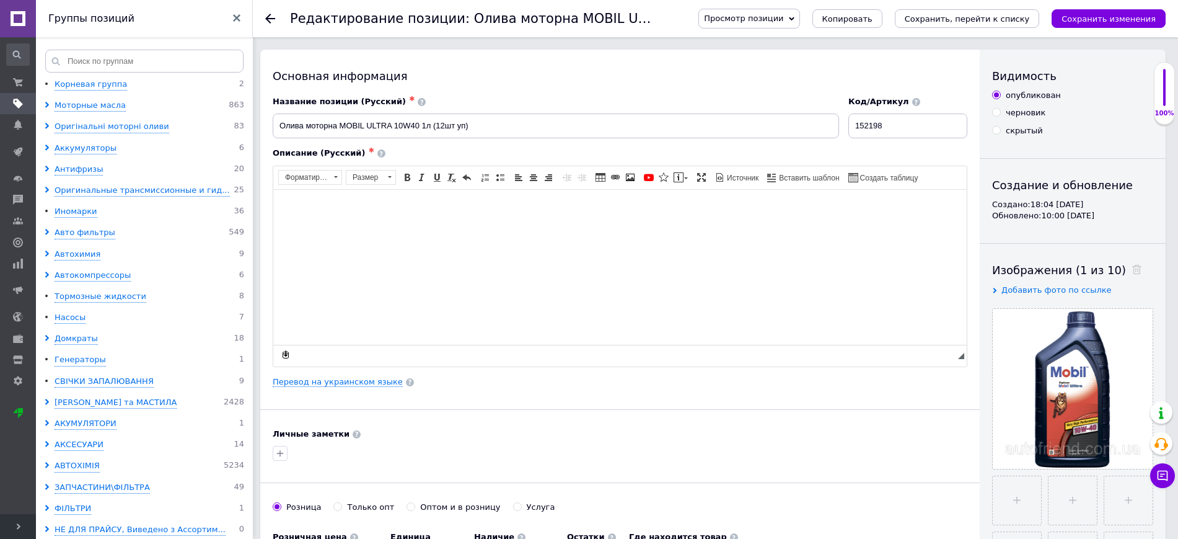
checkbox input "true"
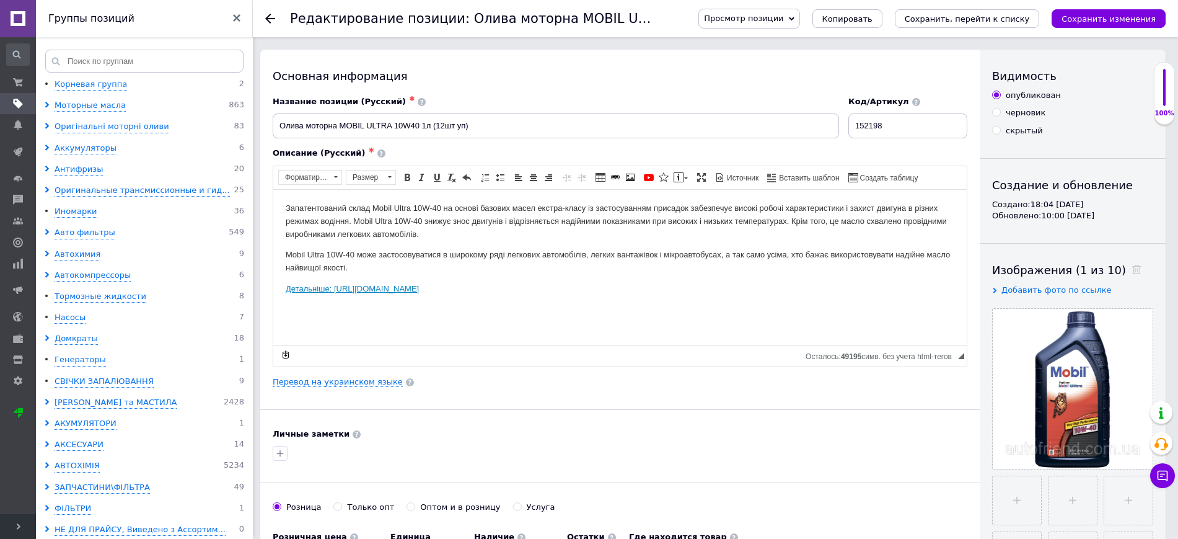
drag, startPoint x: 667, startPoint y: 306, endPoint x: 286, endPoint y: 277, distance: 381.6
click at [286, 277] on body "Запатентований склад Mobil Ultra 10W-40 на основі базових масел екстра-класу із…" at bounding box center [620, 248] width 669 height 94
click at [987, 22] on icon "Сохранить, перейти к списку" at bounding box center [967, 18] width 125 height 9
checkbox input "true"
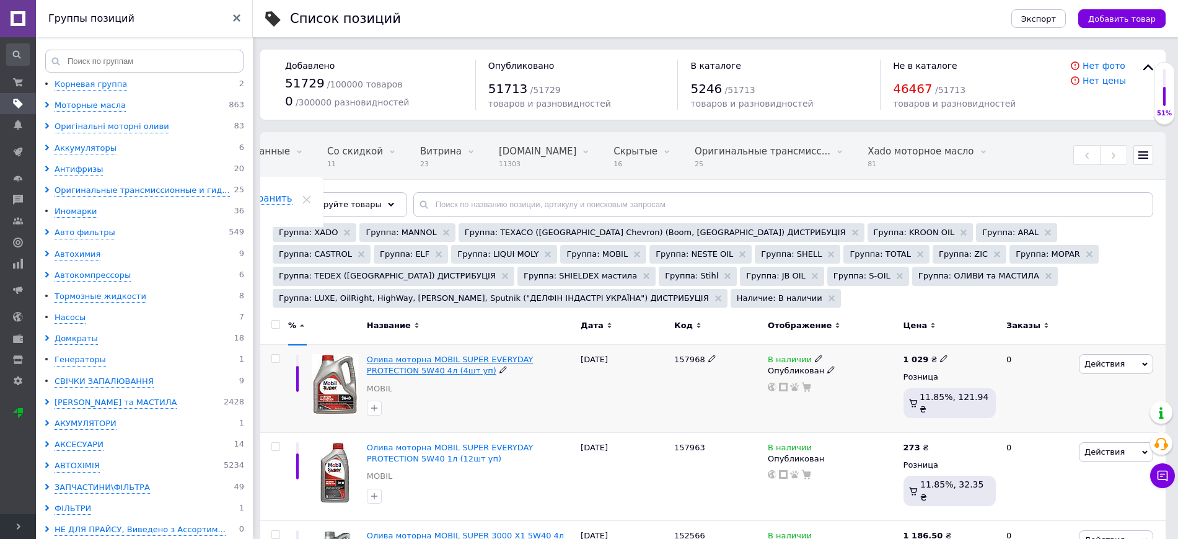
click at [416, 354] on span "Олива моторна MOBIL SUPER EVERYDAY PROTECTION 5W40 4л (4шт уп)" at bounding box center [450, 364] width 167 height 20
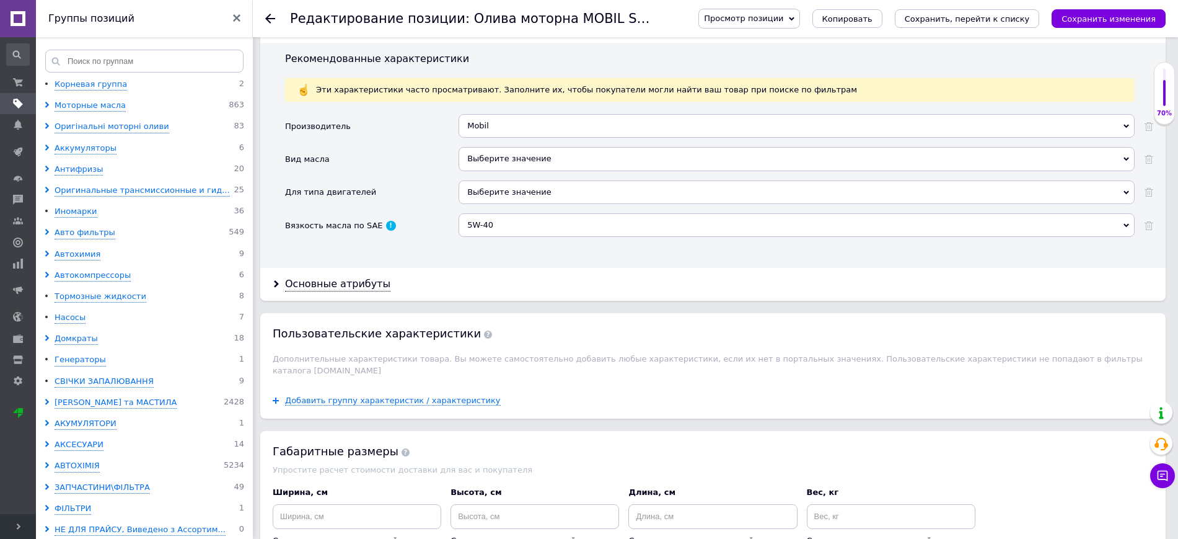
scroll to position [1033, 0]
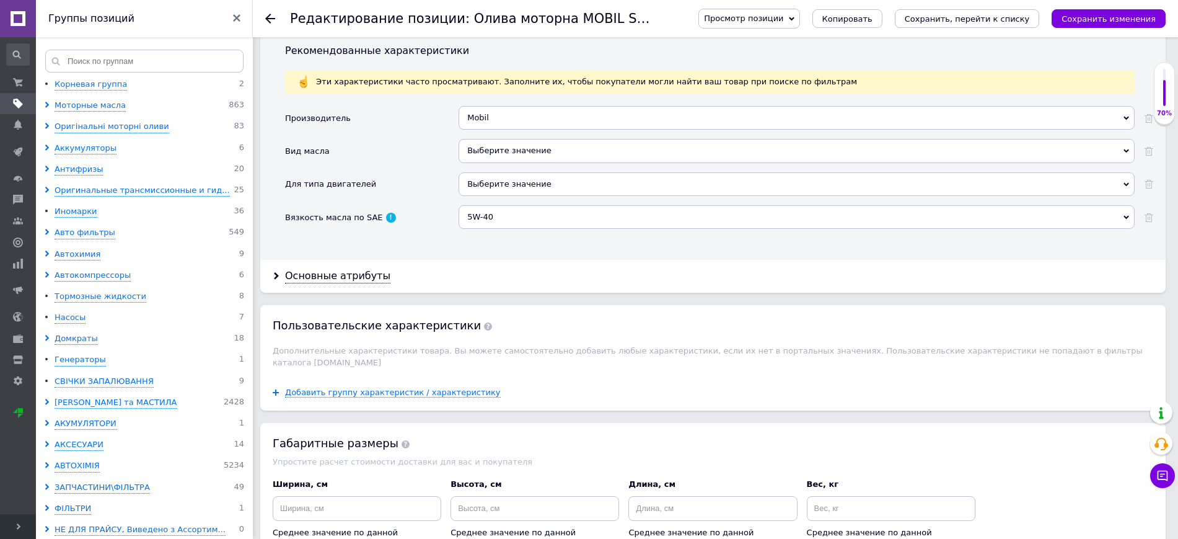
click at [496, 185] on div "Выберите значение" at bounding box center [797, 184] width 676 height 24
click at [510, 148] on div "Выберите значение" at bounding box center [797, 151] width 676 height 24
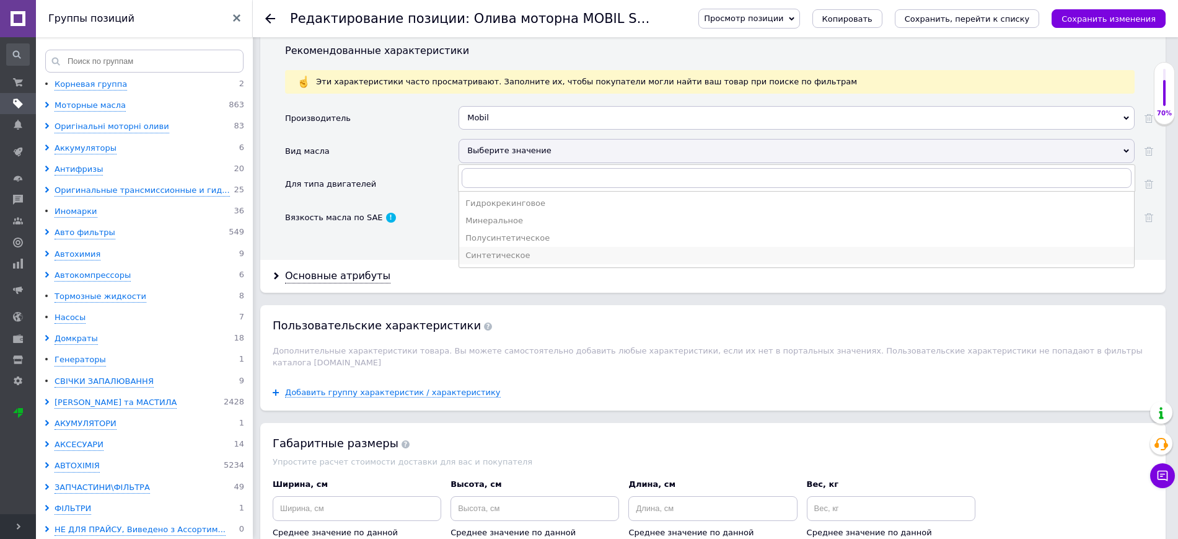
click at [498, 257] on div "Синтетическое" at bounding box center [796, 255] width 662 height 11
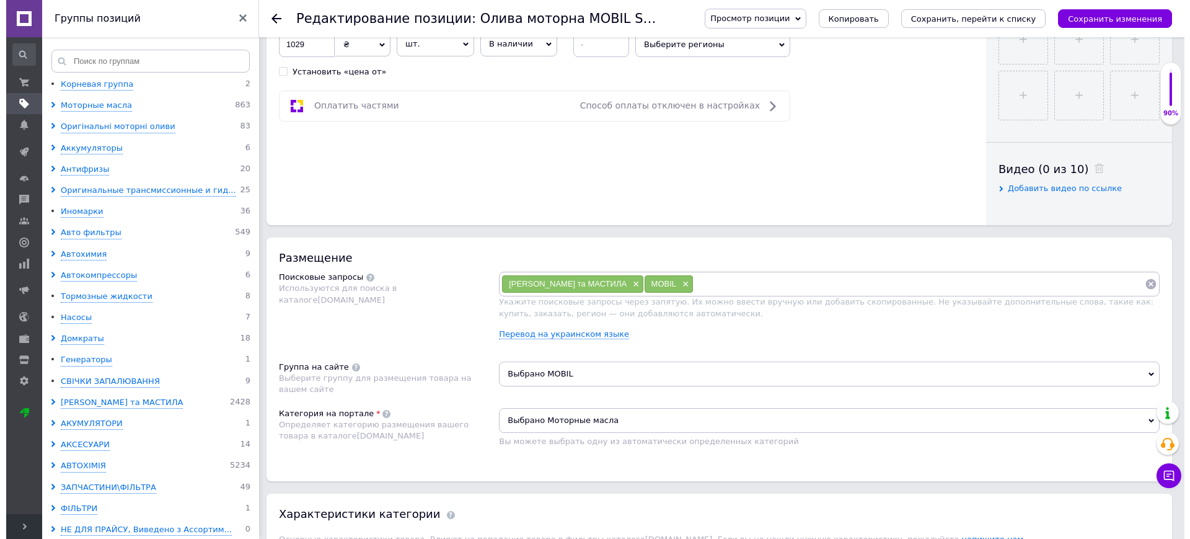
scroll to position [0, 0]
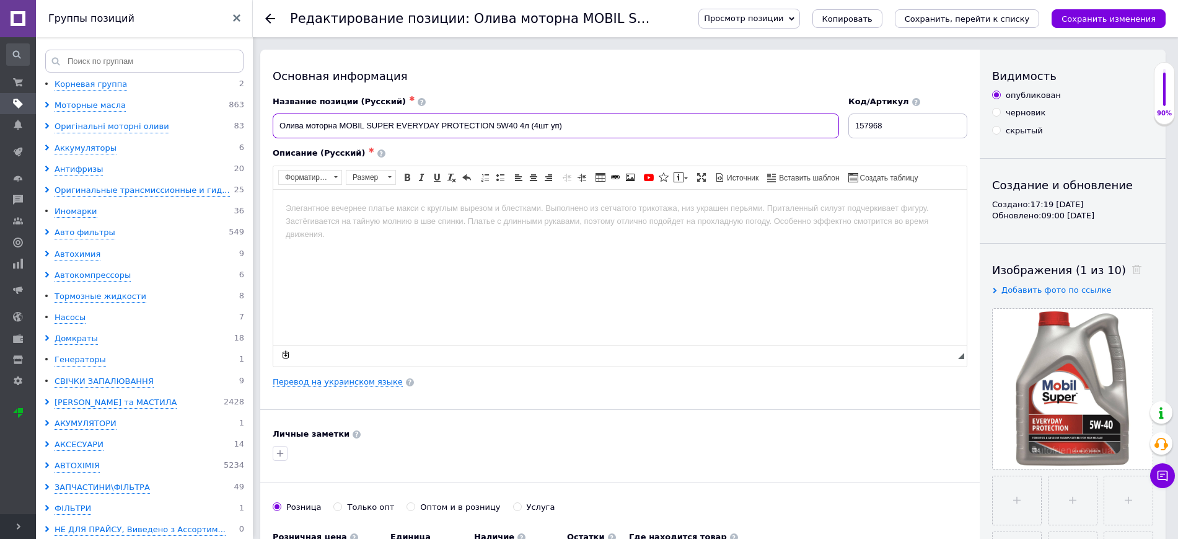
drag, startPoint x: 529, startPoint y: 125, endPoint x: 279, endPoint y: 127, distance: 249.7
click at [279, 128] on input "Олива моторна MOBIL SUPER EVERYDAY PROTECTION 5W40 4л (4шт уп)" at bounding box center [556, 125] width 566 height 25
click at [297, 227] on html at bounding box center [619, 208] width 693 height 38
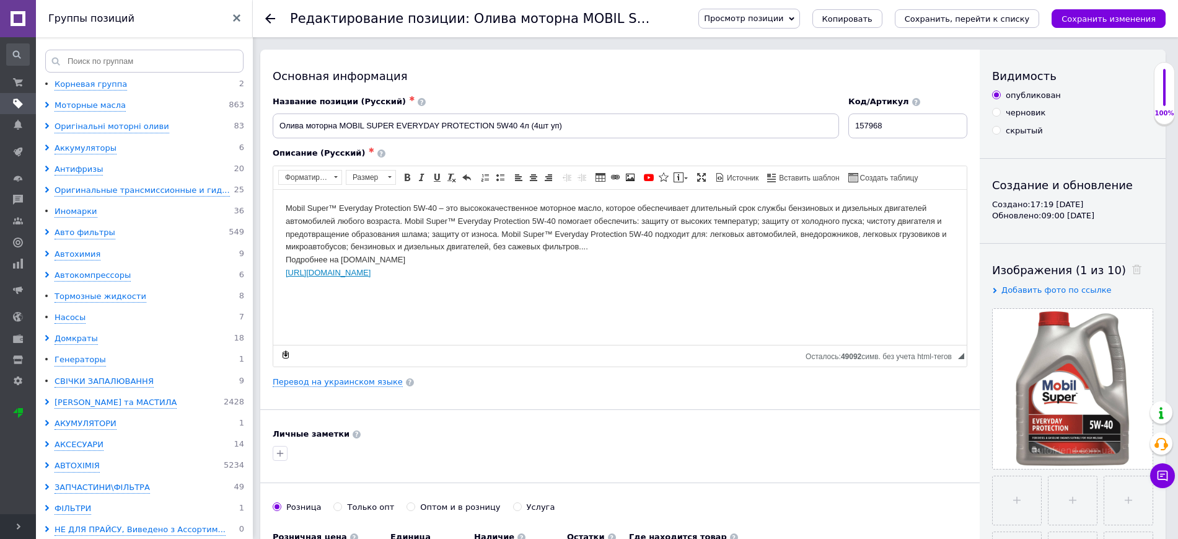
drag, startPoint x: 617, startPoint y: 302, endPoint x: 277, endPoint y: 255, distance: 342.8
click at [277, 255] on html "Mobil Super™ Everyday Protection 5W-40 – это высококачественное моторное масло,…" at bounding box center [619, 240] width 693 height 102
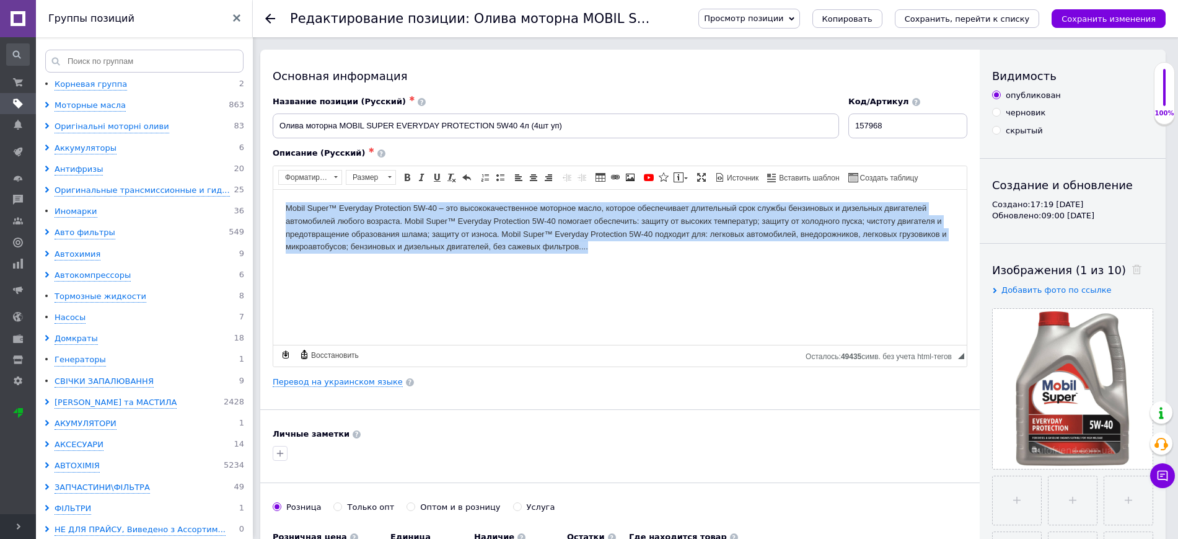
drag, startPoint x: 597, startPoint y: 252, endPoint x: 532, endPoint y: 388, distance: 151.3
click at [273, 199] on html "Mobil Super™ Everyday Protection 5W-40 – это высококачественное моторное масло,…" at bounding box center [619, 233] width 693 height 89
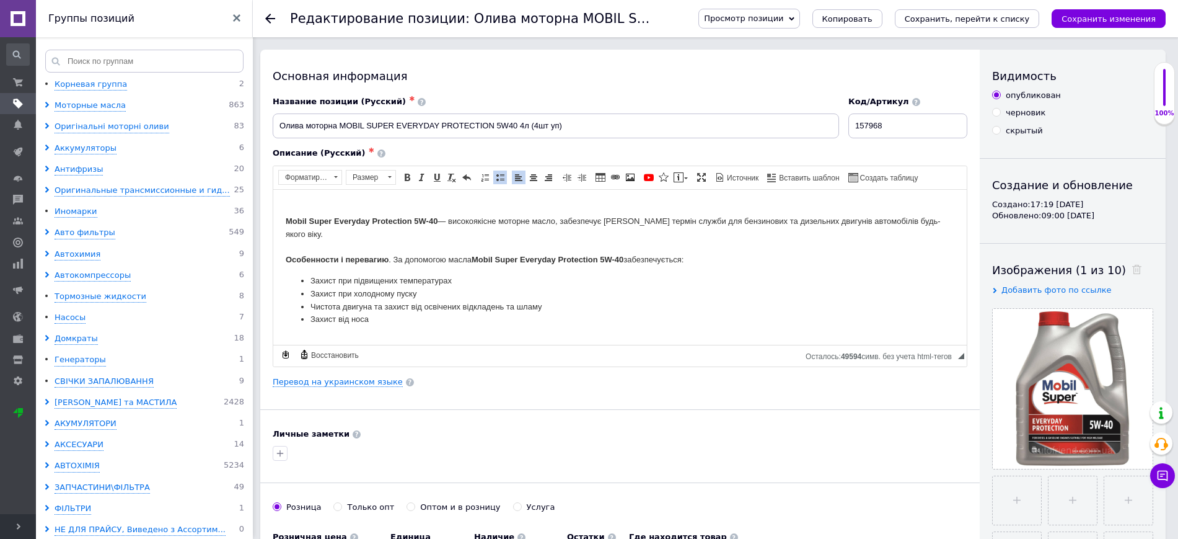
click at [289, 203] on body "Mobil Super Everyday Protection 5W-40 — високоякісне моторне масло, забезпечує …" at bounding box center [620, 273] width 669 height 145
click at [283, 221] on html "Mobil Super Everyday Protection 5W-40 — високоякісне моторне масло, забезпечує …" at bounding box center [619, 274] width 693 height 170
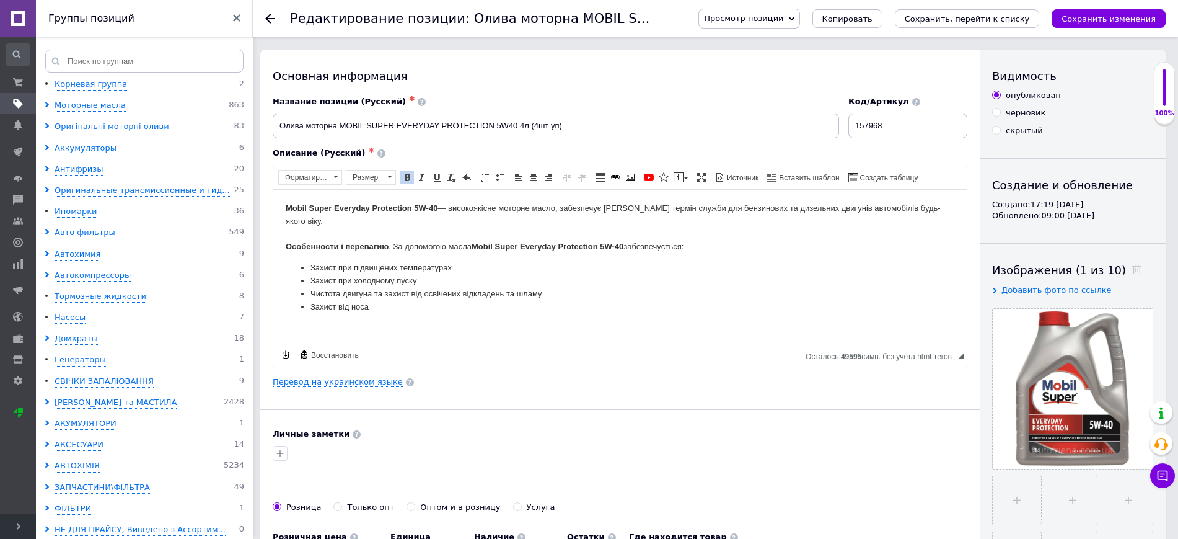
click at [294, 219] on body "Mobil Super Everyday Protection 5W-40 — високоякісне моторне масло, забезпечує …" at bounding box center [620, 267] width 669 height 132
click at [289, 241] on strong "Особенности i перевагию" at bounding box center [337, 245] width 103 height 9
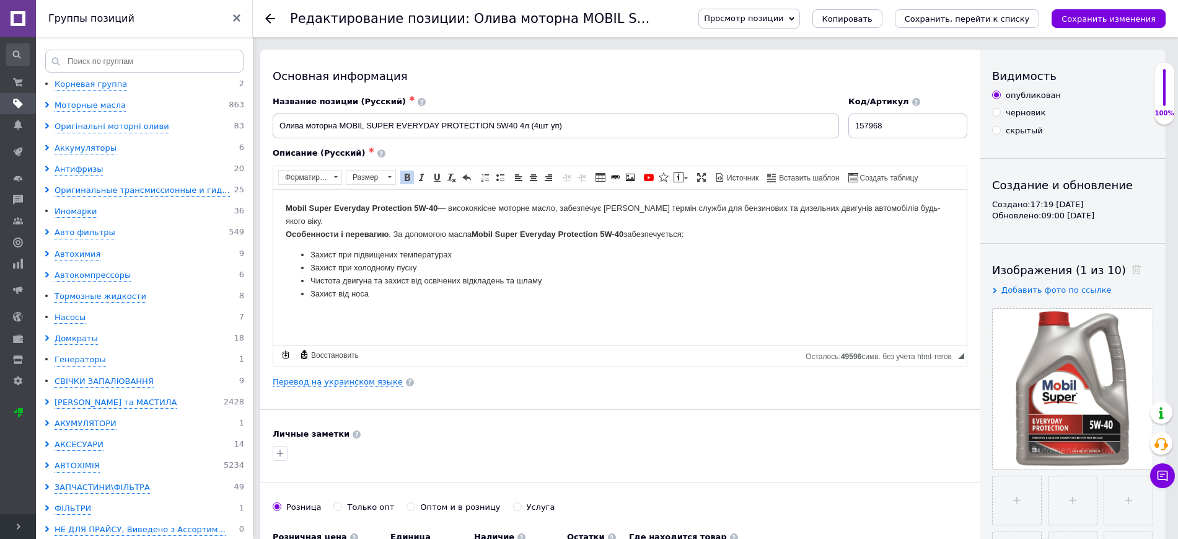
click at [309, 231] on body "Mobil Super Everyday Protection 5W-40 — високоякісне моторне масло, забезпечує …" at bounding box center [620, 260] width 669 height 119
click at [1009, 16] on icon "Сохранить, перейти к списку" at bounding box center [967, 18] width 125 height 9
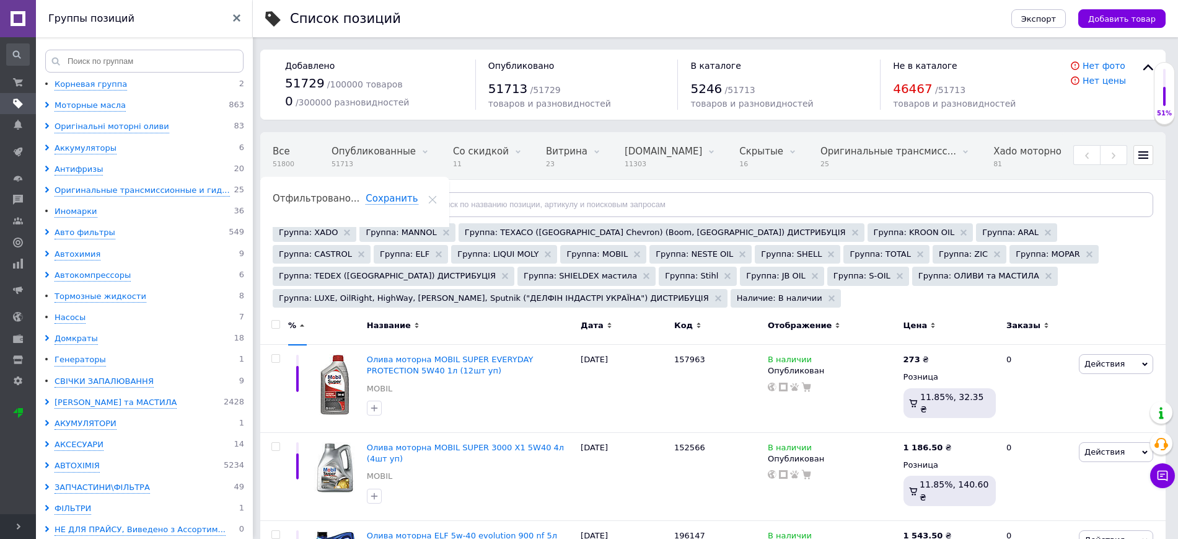
click at [388, 201] on icon at bounding box center [391, 204] width 6 height 6
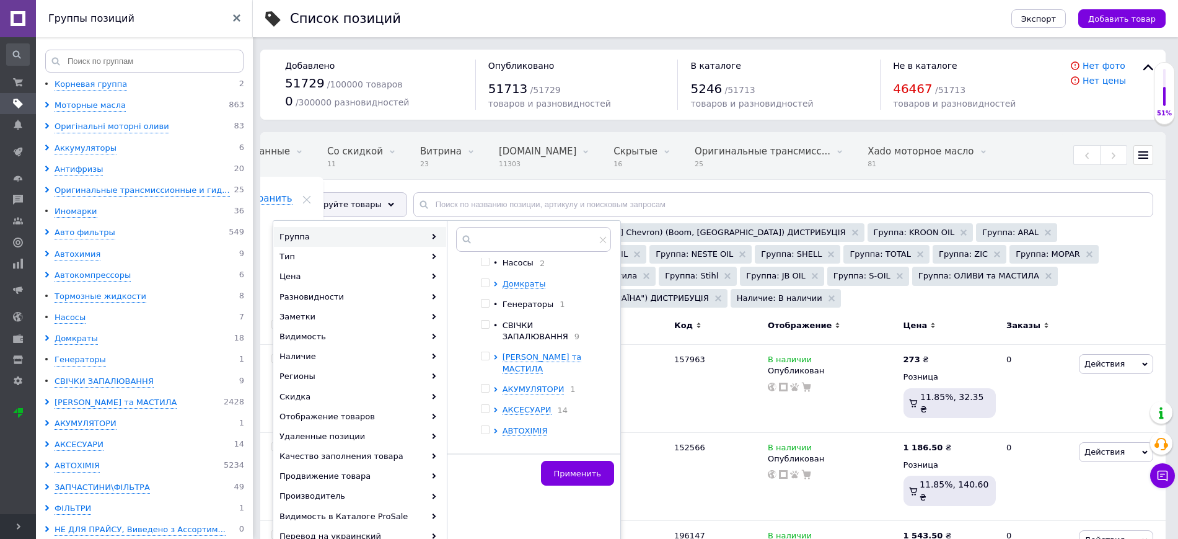
scroll to position [306, 0]
click at [604, 236] on icon at bounding box center [602, 238] width 7 height 7
click at [578, 6] on div "Список позиций" at bounding box center [638, 18] width 697 height 37
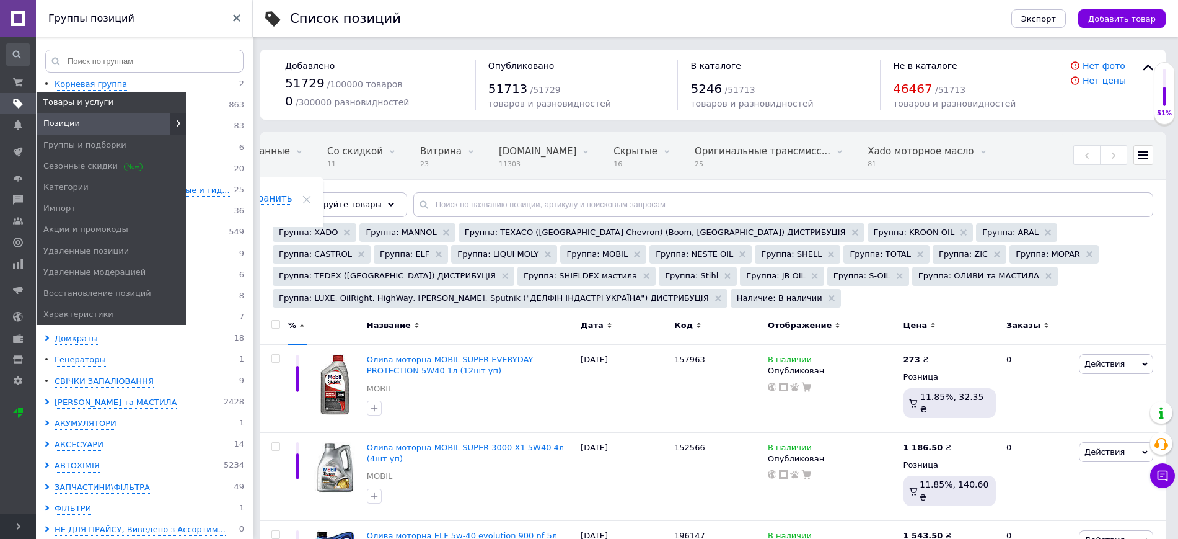
click at [55, 104] on span "Товары и услуги" at bounding box center [78, 102] width 70 height 11
